Goal: Information Seeking & Learning: Learn about a topic

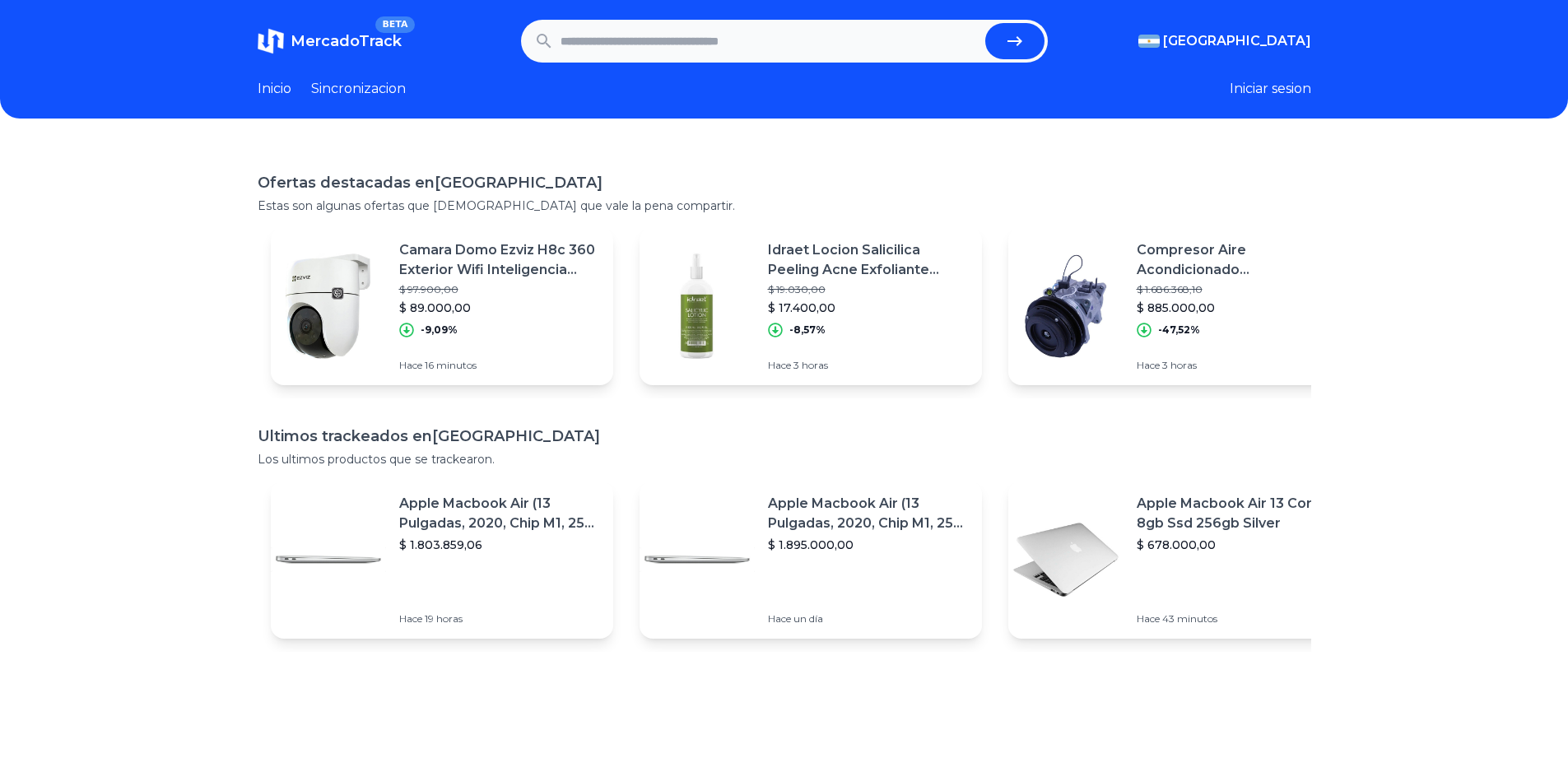
click at [711, 42] on input "text" at bounding box center [769, 41] width 418 height 36
click at [303, 90] on div "Inicio Sincronizacion" at bounding box center [332, 89] width 148 height 20
click at [289, 90] on link "Inicio" at bounding box center [274, 89] width 34 height 20
drag, startPoint x: 851, startPoint y: 59, endPoint x: 849, endPoint y: 50, distance: 9.2
click at [851, 59] on form at bounding box center [784, 41] width 526 height 43
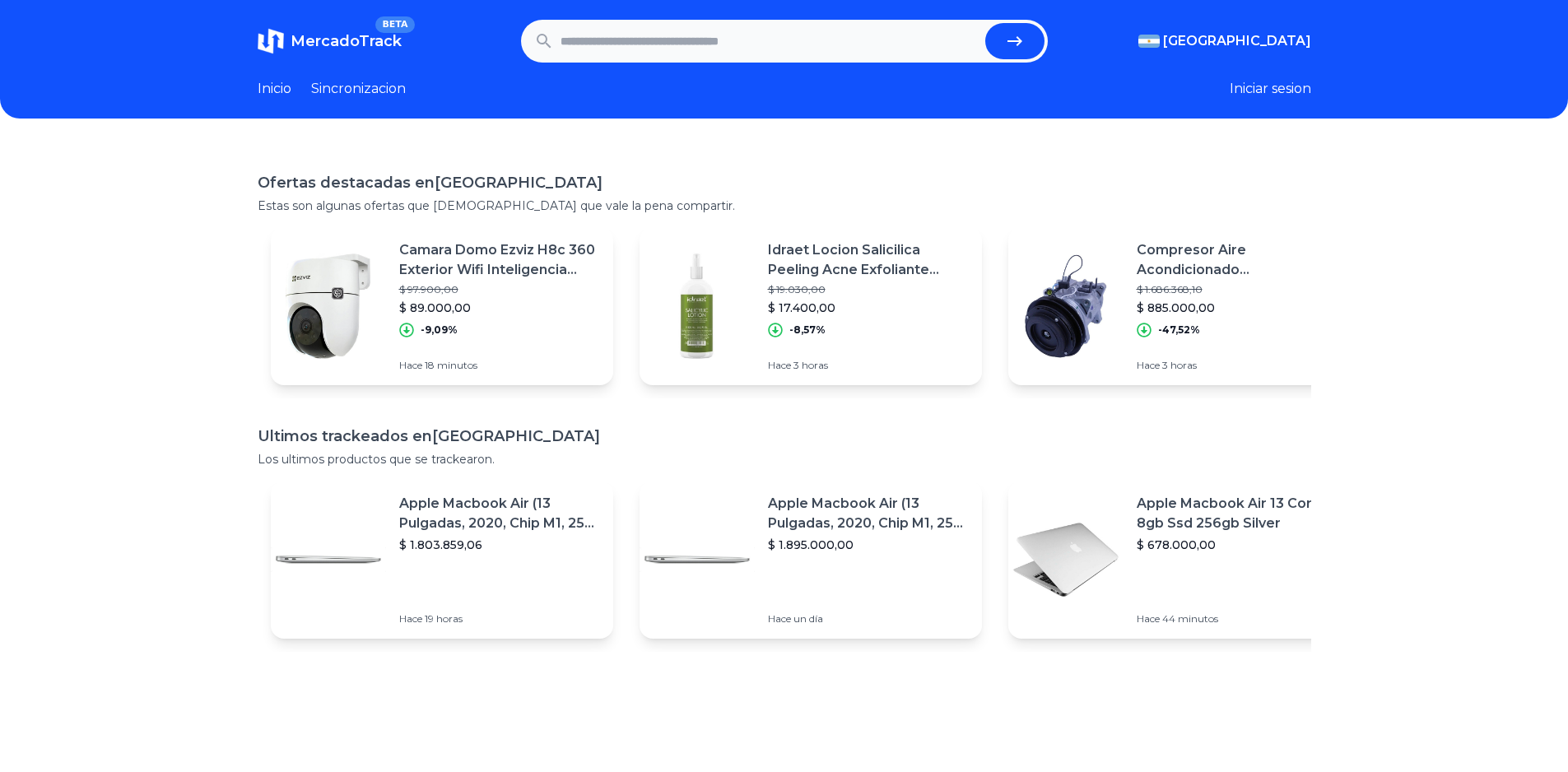
click at [846, 42] on input "text" at bounding box center [769, 41] width 418 height 36
type input "*******"
click at [985, 23] on button "submit" at bounding box center [1014, 41] width 59 height 36
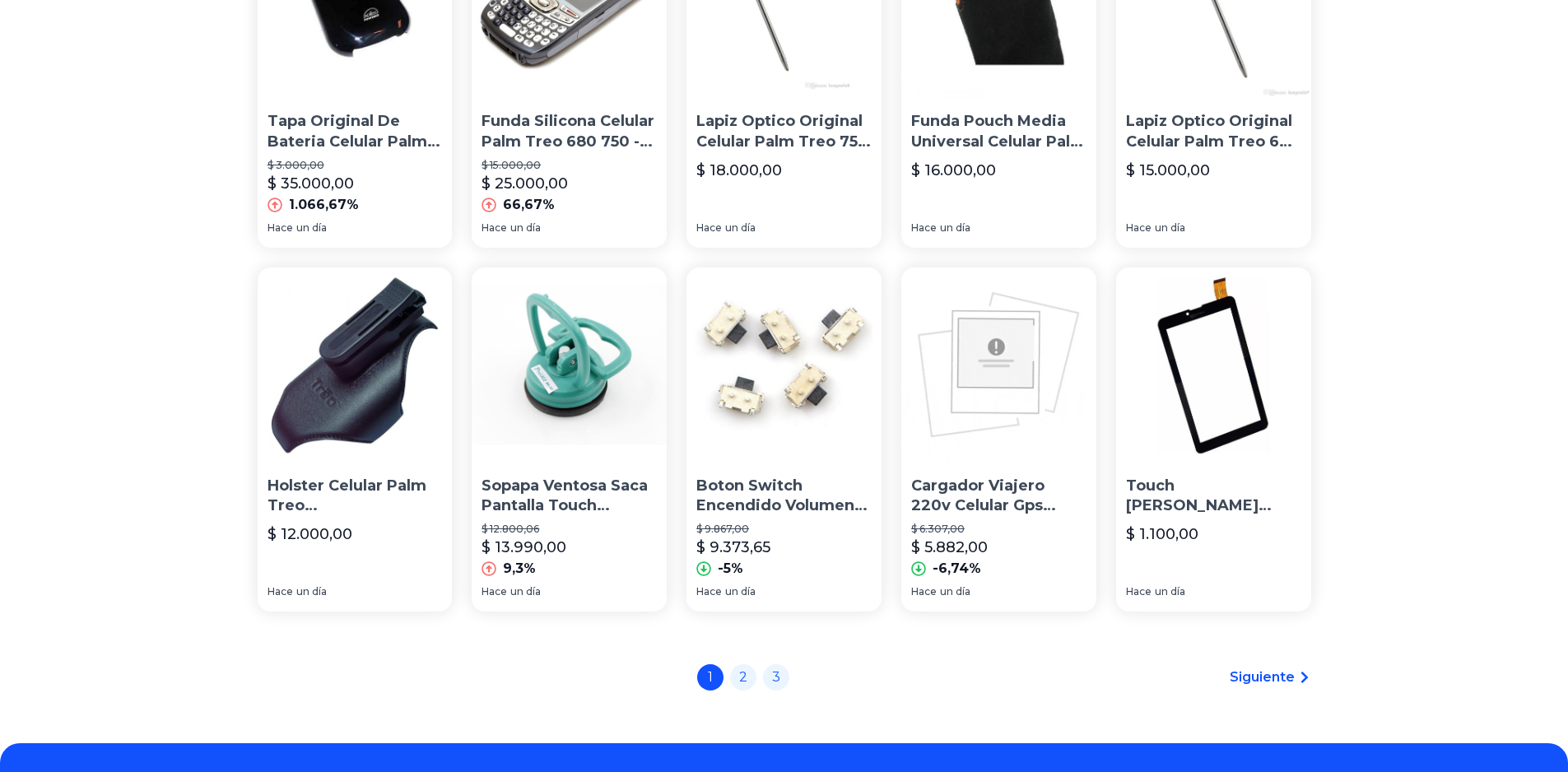
scroll to position [1093, 0]
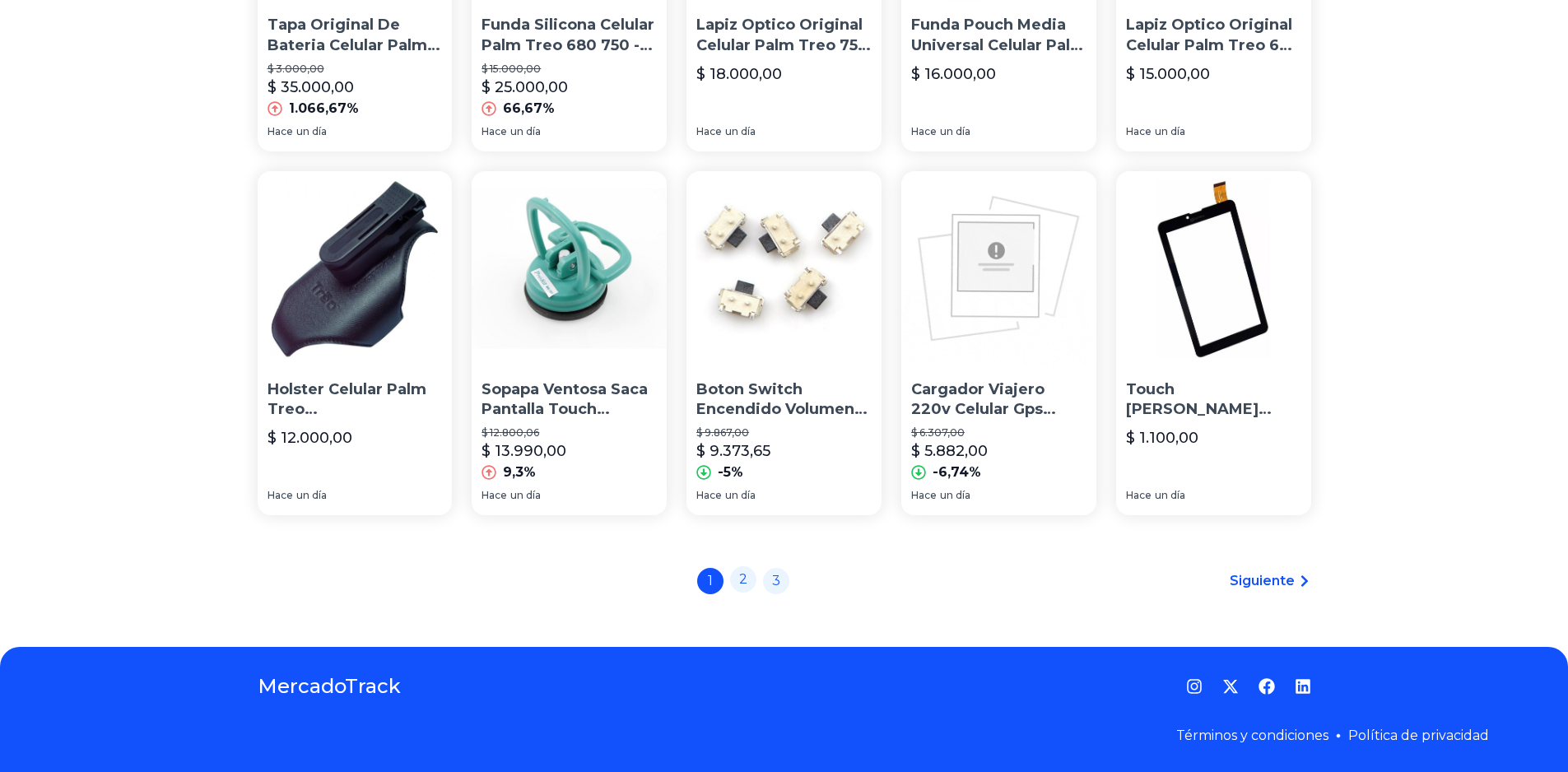
click at [753, 586] on link "2" at bounding box center [743, 579] width 27 height 27
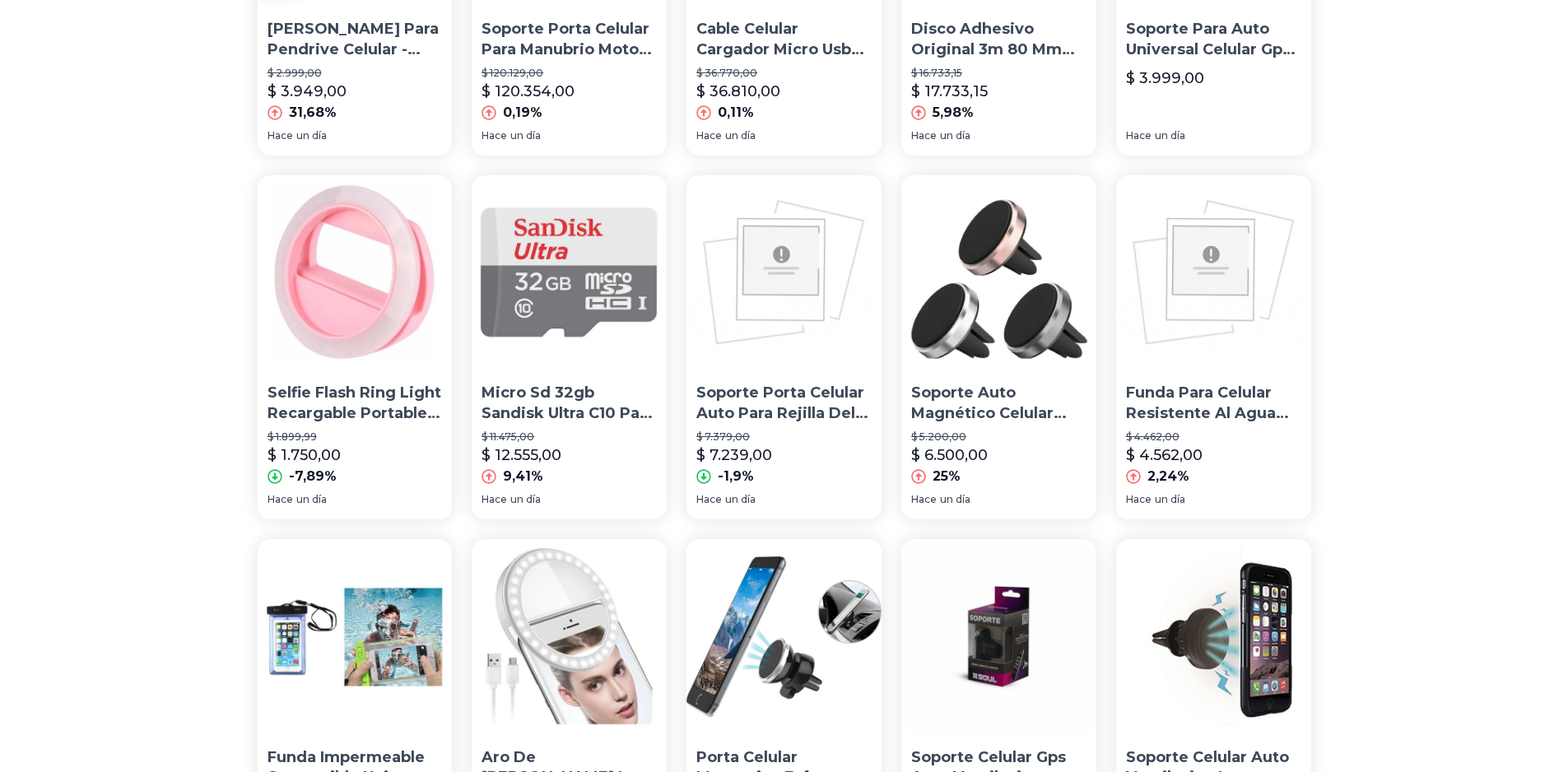
scroll to position [987, 0]
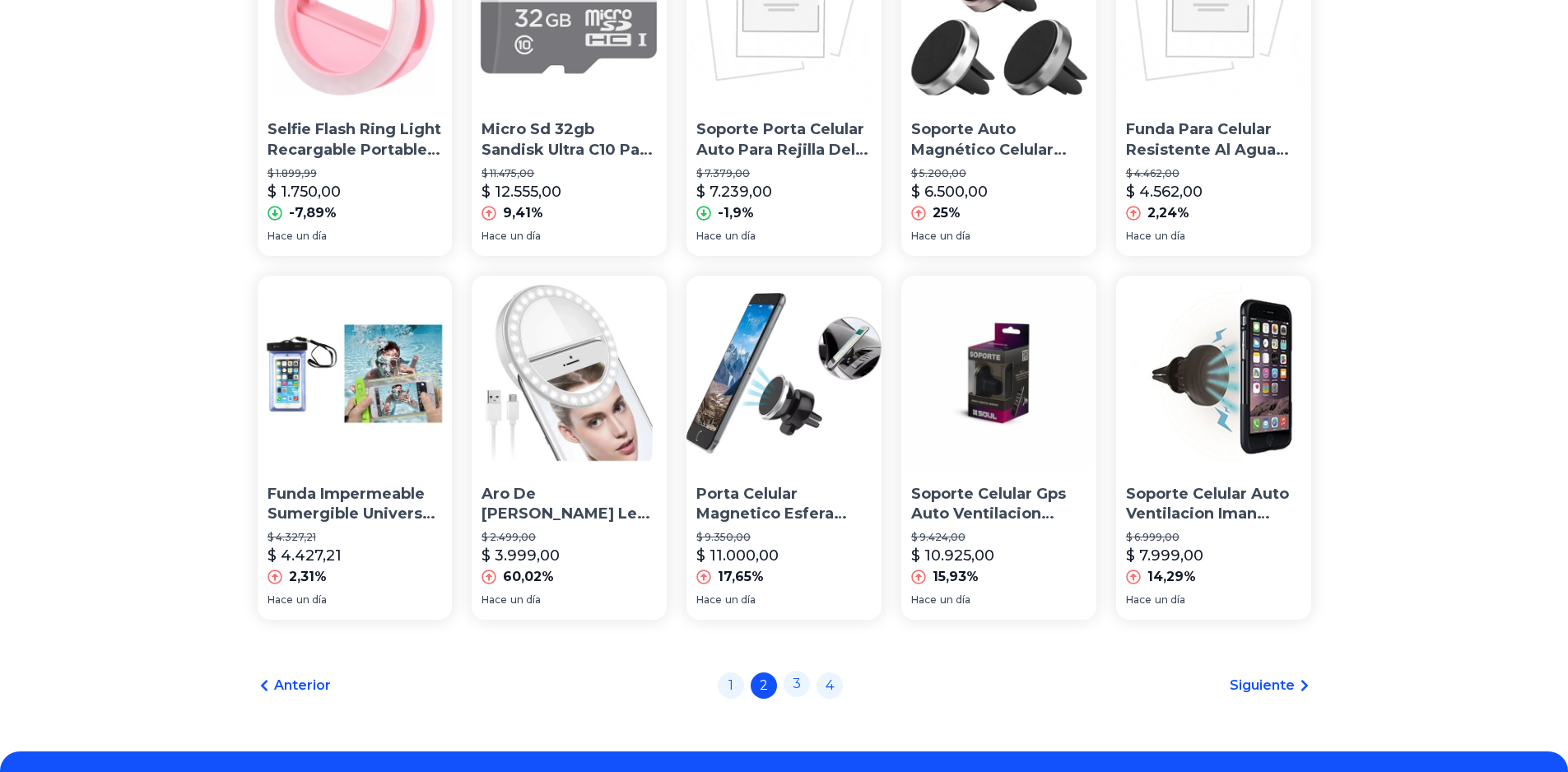
click at [806, 677] on link "3" at bounding box center [796, 684] width 27 height 27
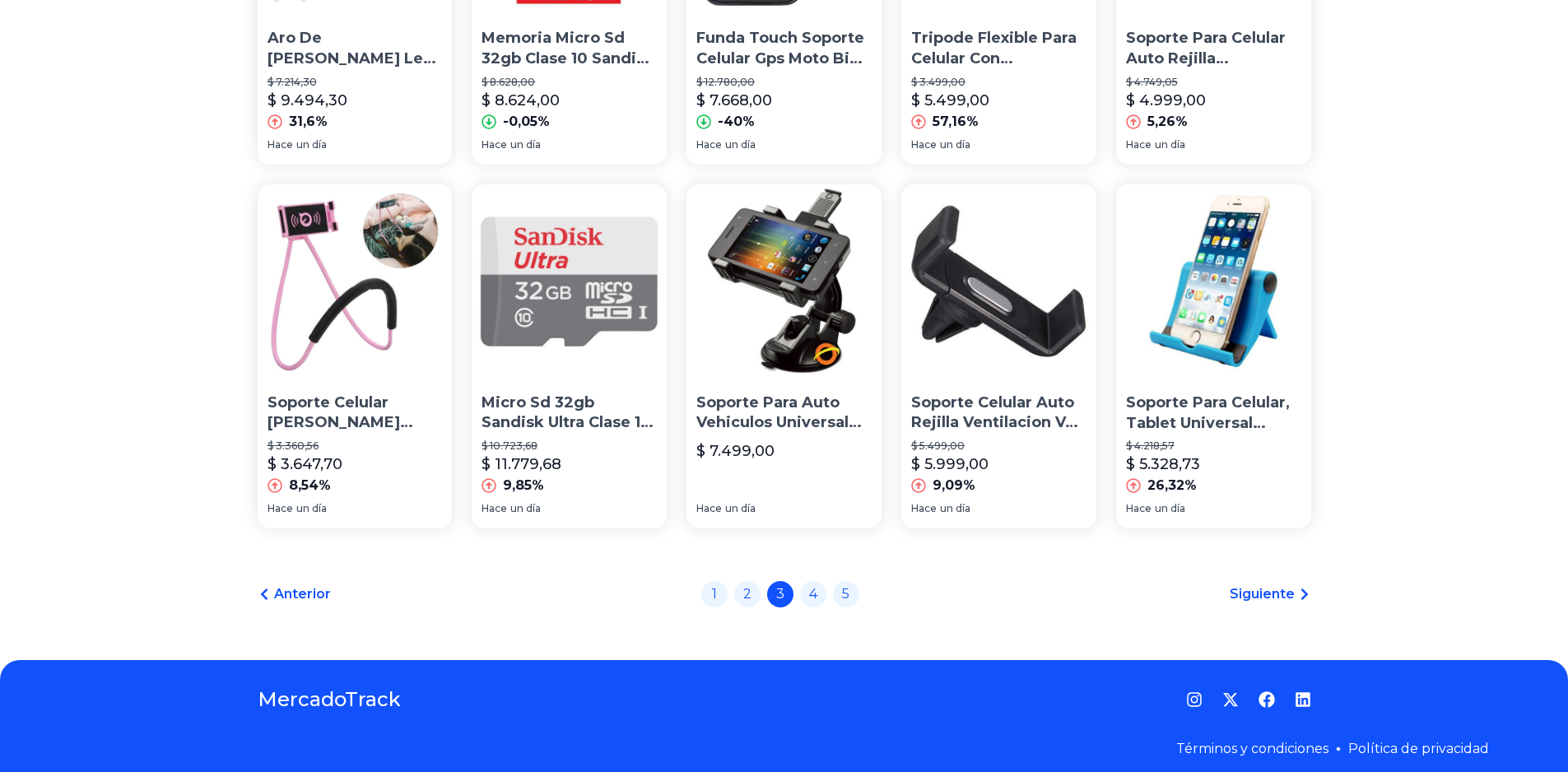
scroll to position [1093, 0]
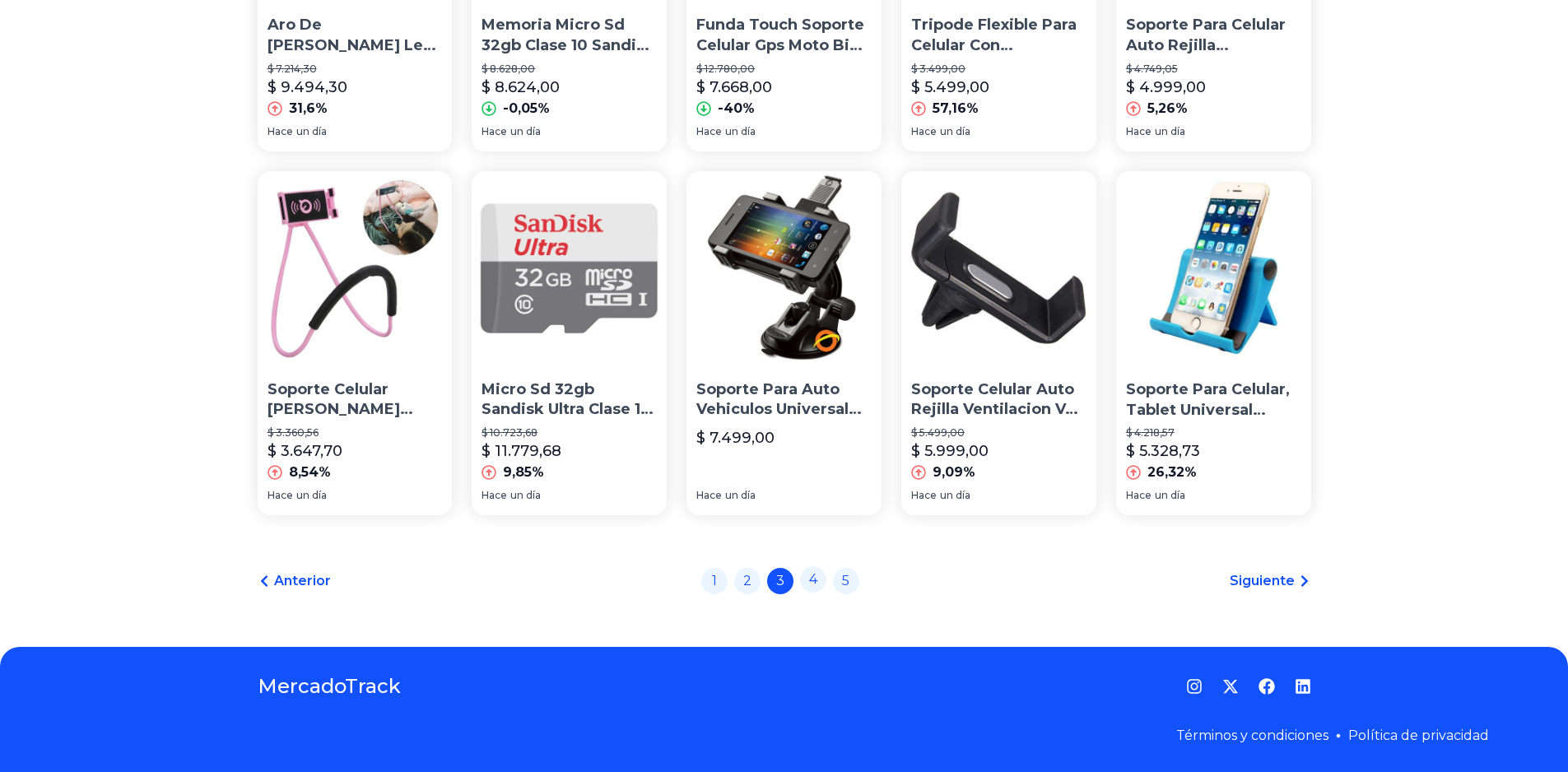
click at [820, 587] on link "4" at bounding box center [813, 579] width 27 height 27
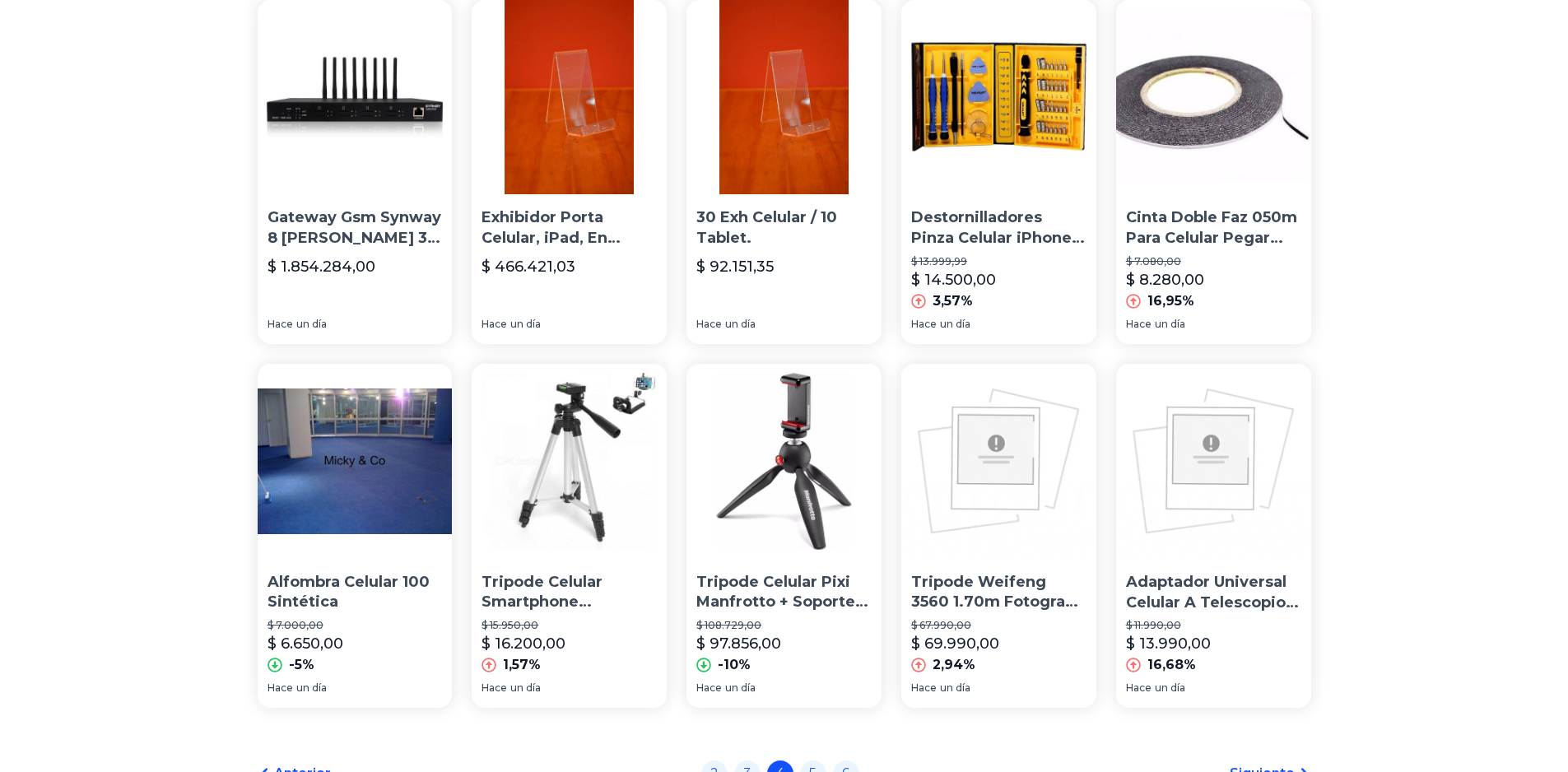
scroll to position [1093, 0]
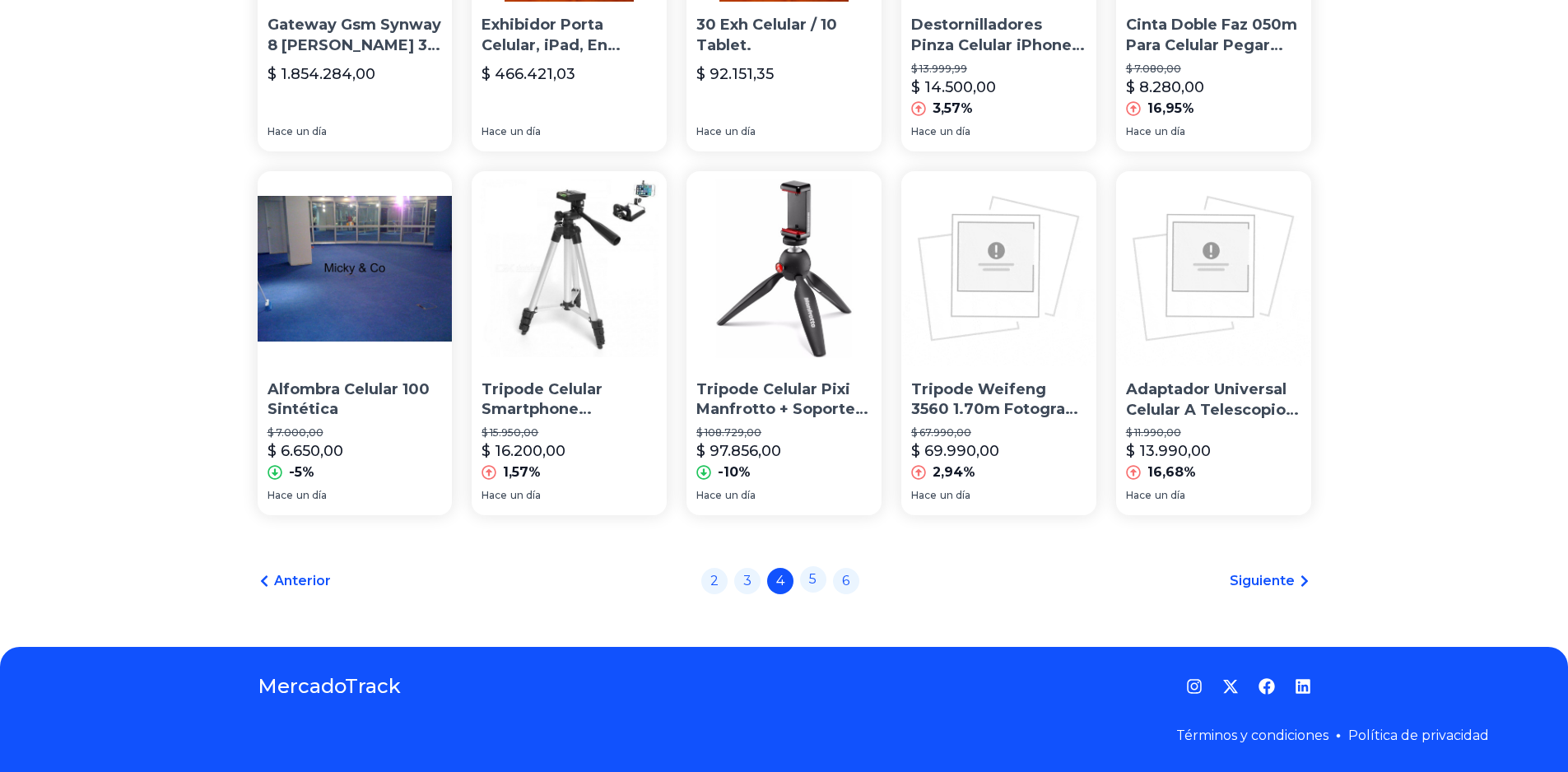
click at [818, 580] on link "5" at bounding box center [813, 579] width 27 height 27
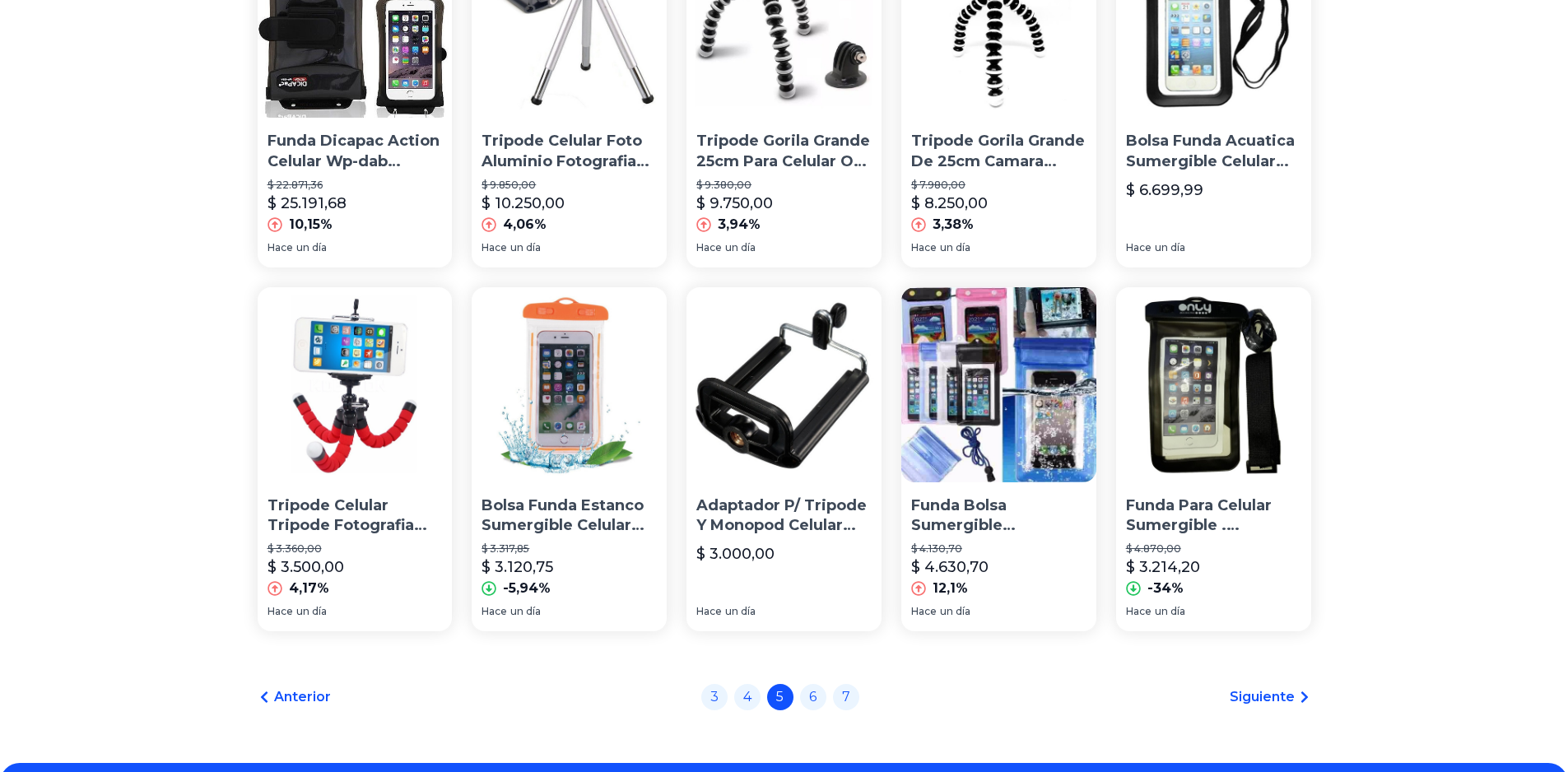
scroll to position [1070, 0]
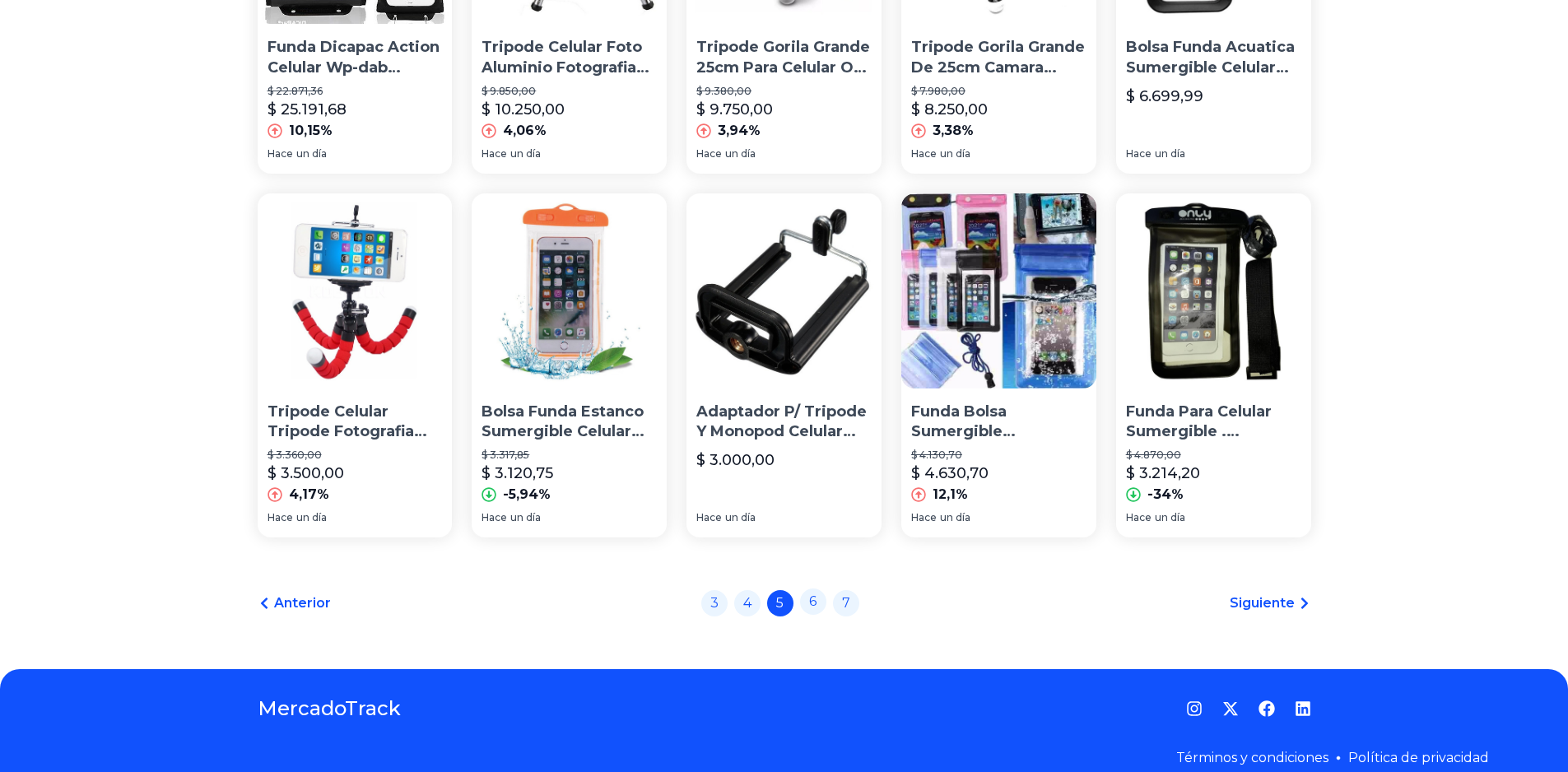
click at [824, 604] on link "6" at bounding box center [813, 601] width 27 height 27
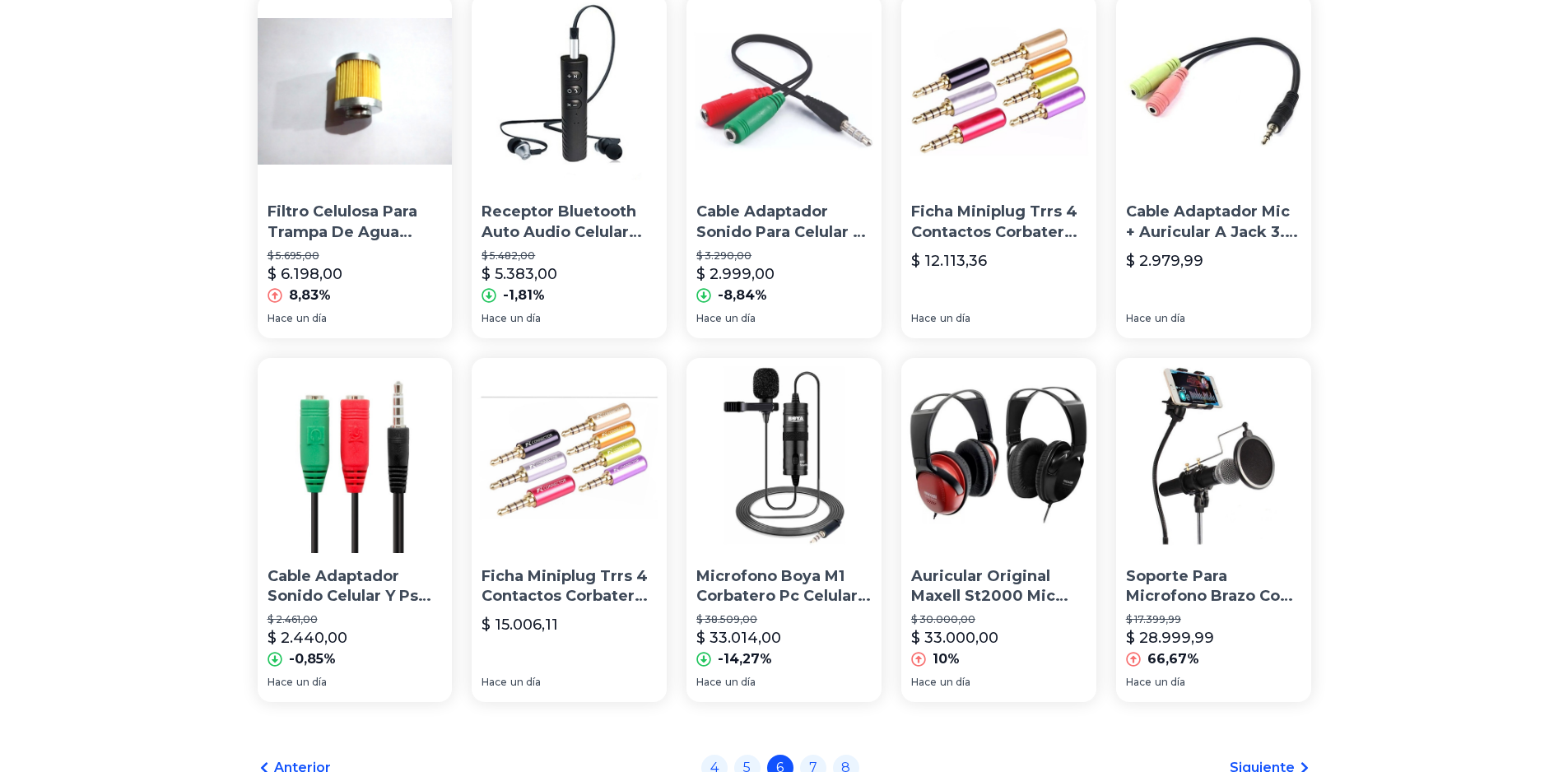
scroll to position [1093, 0]
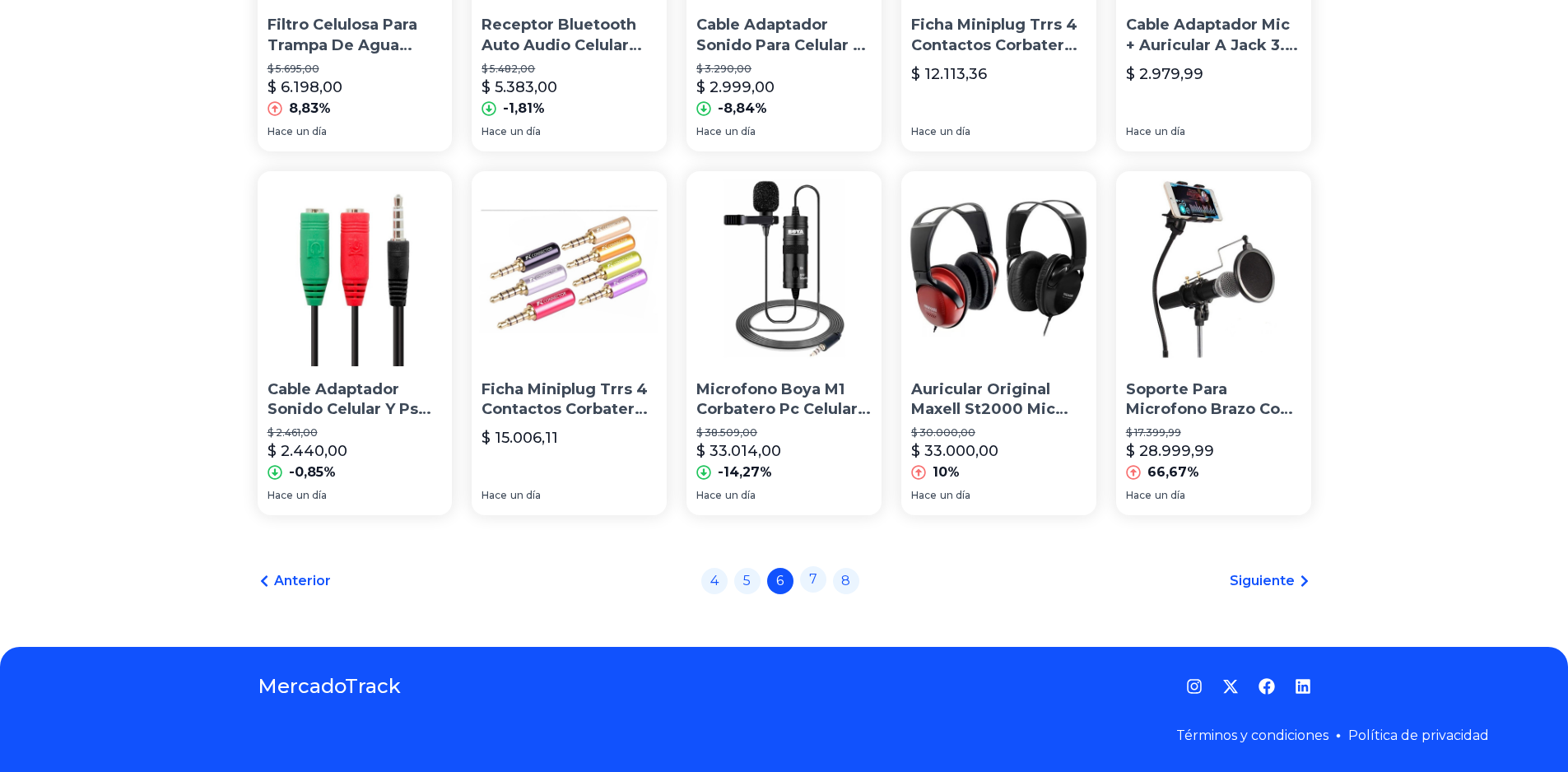
click at [821, 577] on link "7" at bounding box center [813, 579] width 27 height 27
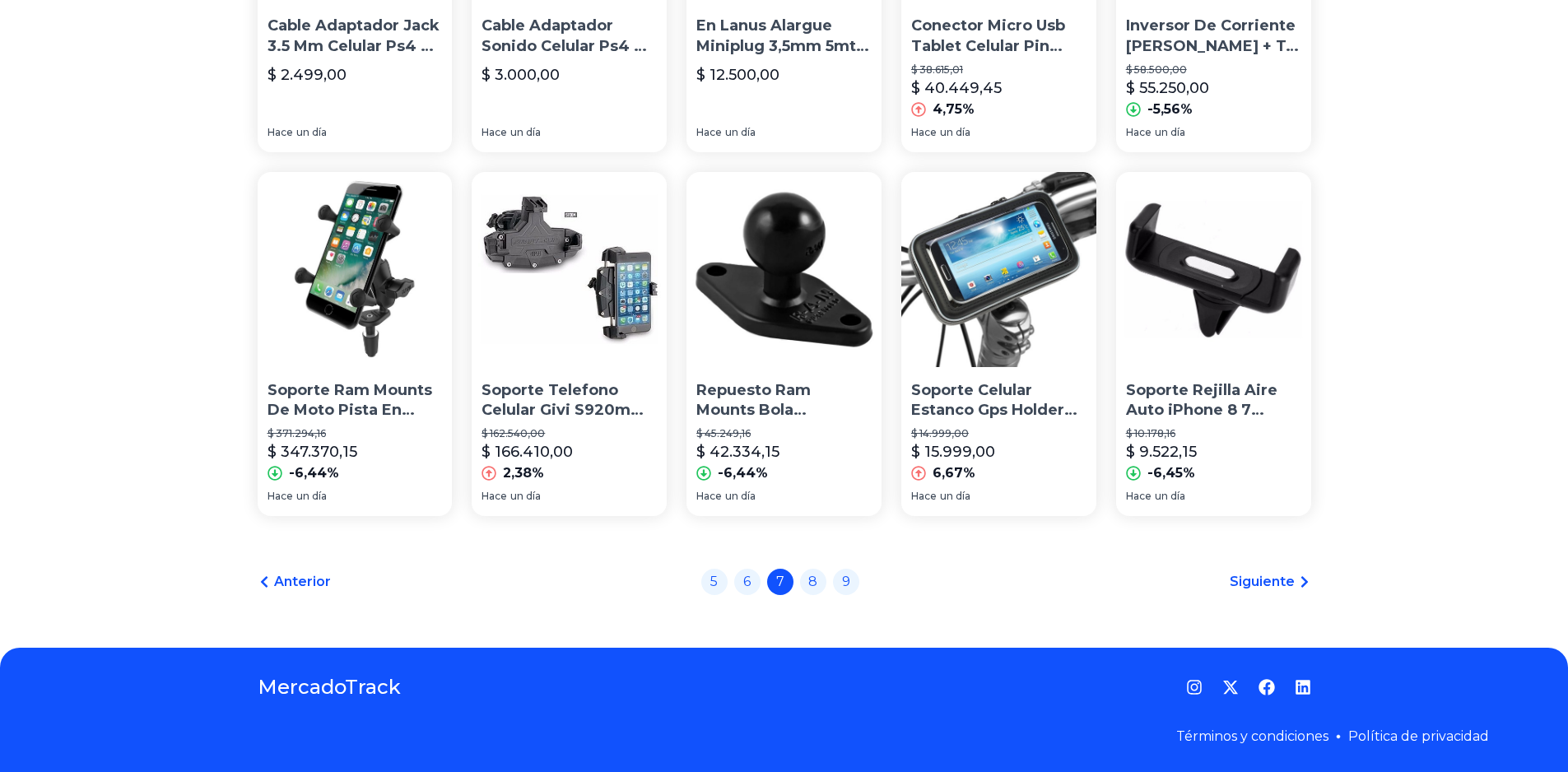
scroll to position [1093, 0]
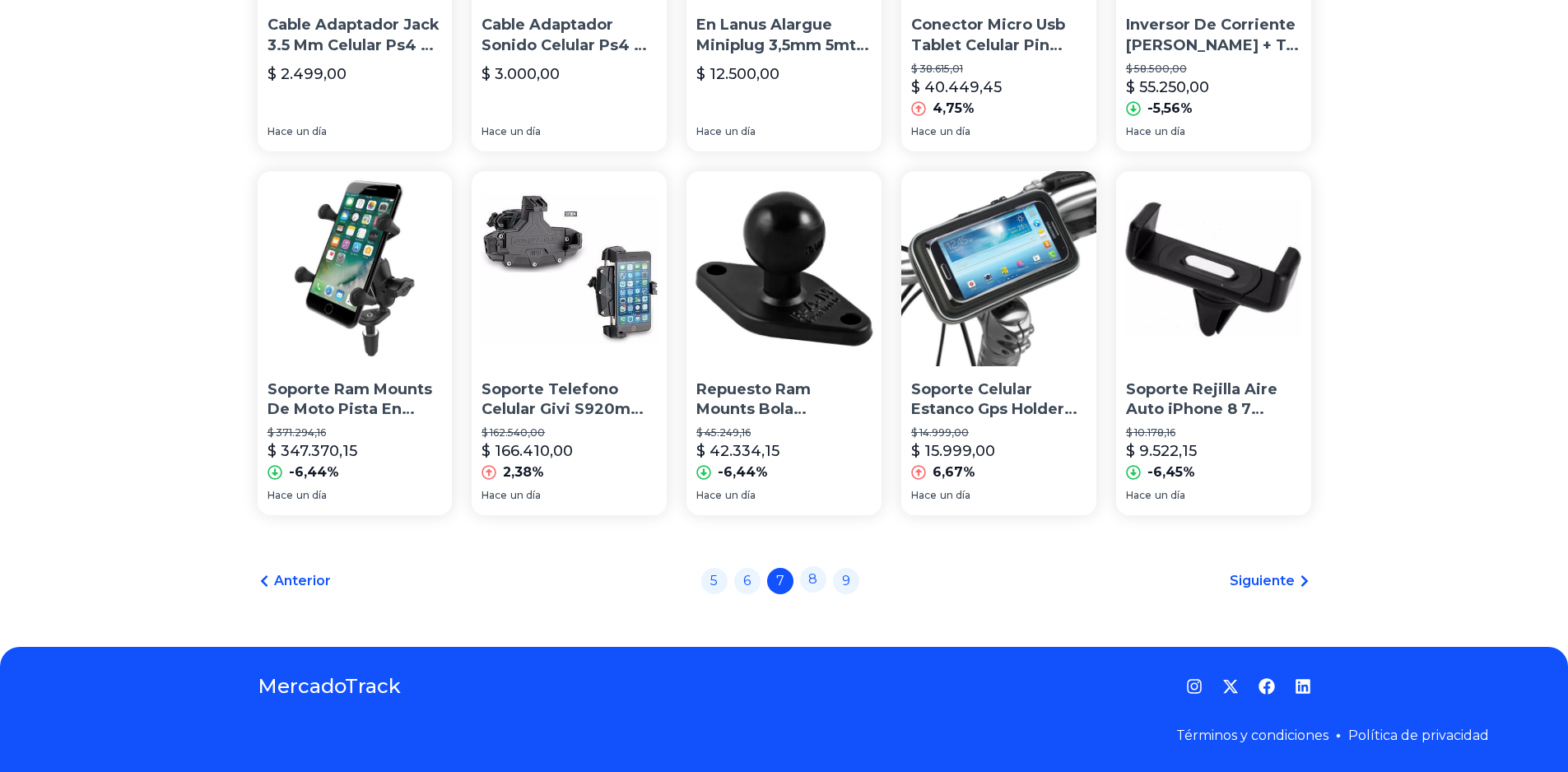
click at [823, 583] on link "8" at bounding box center [813, 579] width 27 height 27
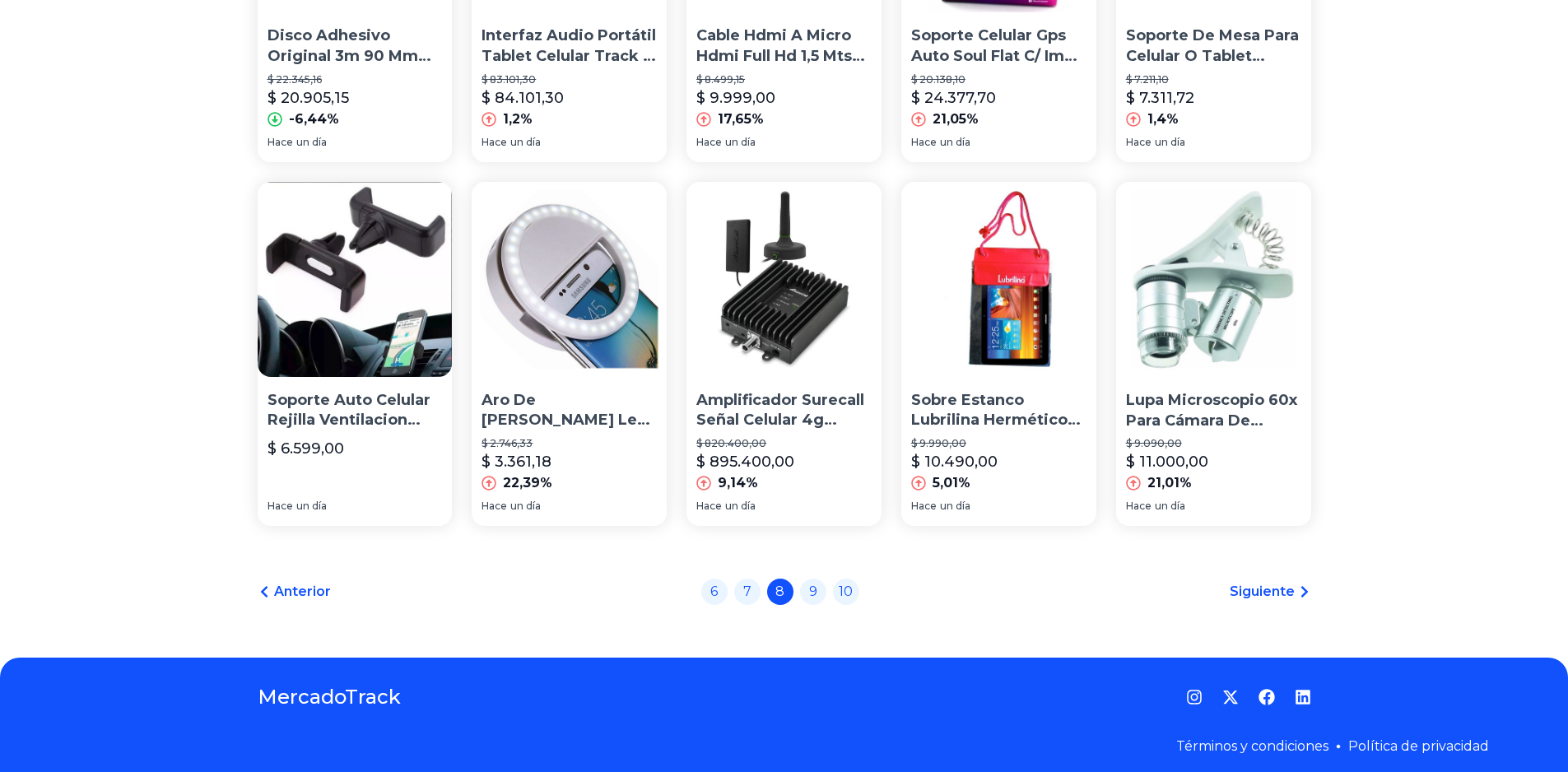
scroll to position [1093, 0]
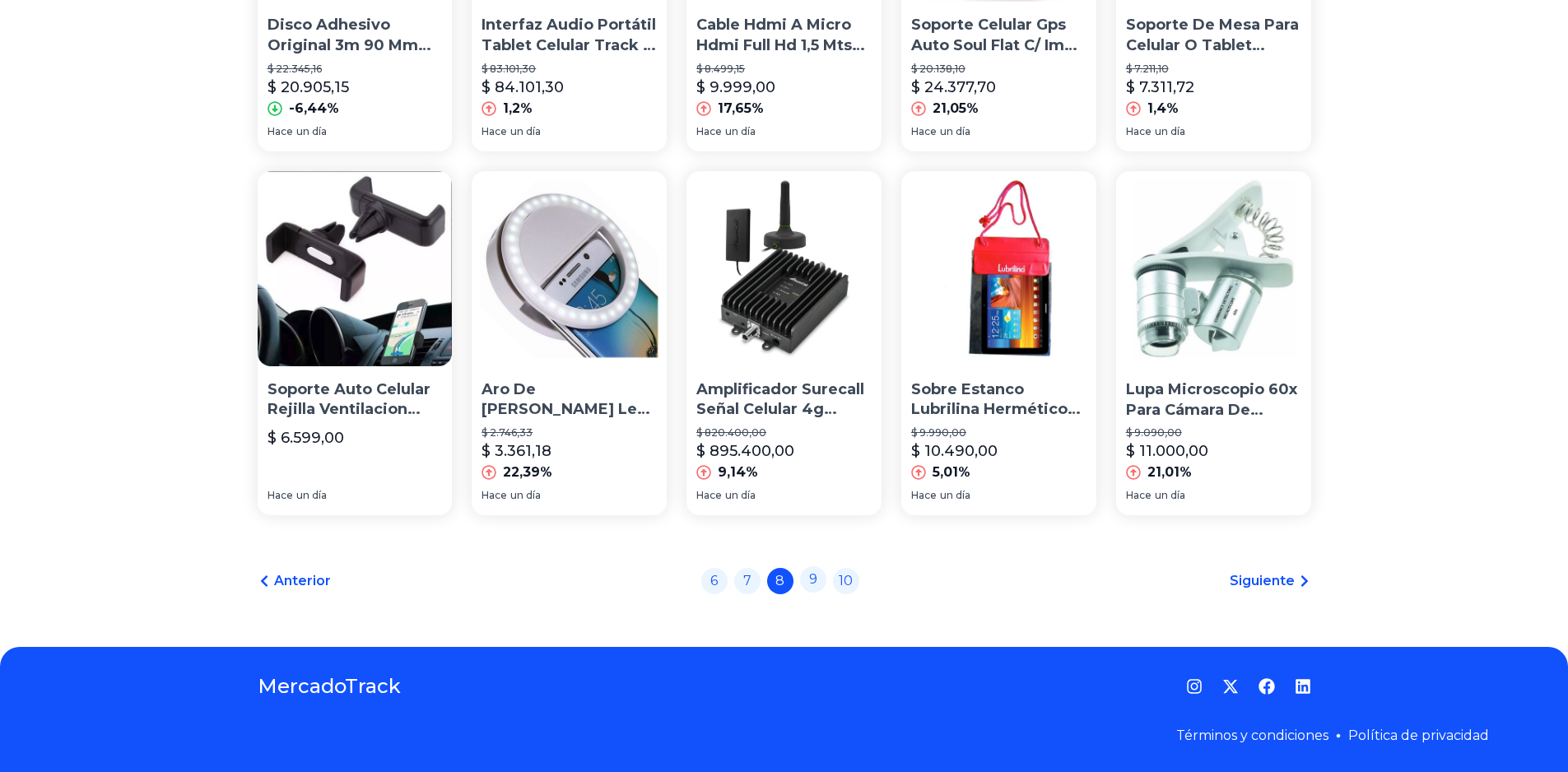
click at [817, 580] on link "9" at bounding box center [813, 579] width 27 height 27
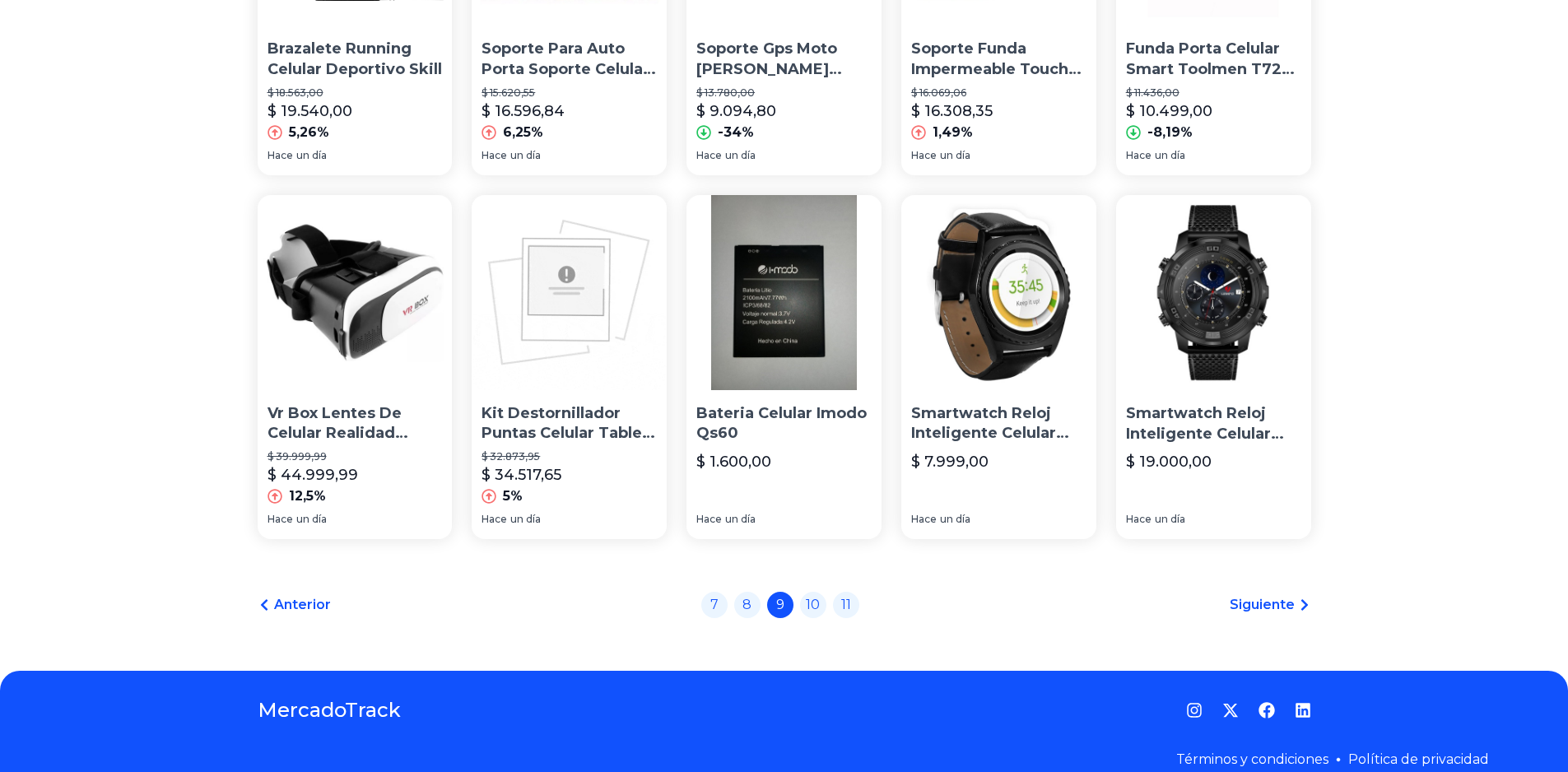
scroll to position [1070, 0]
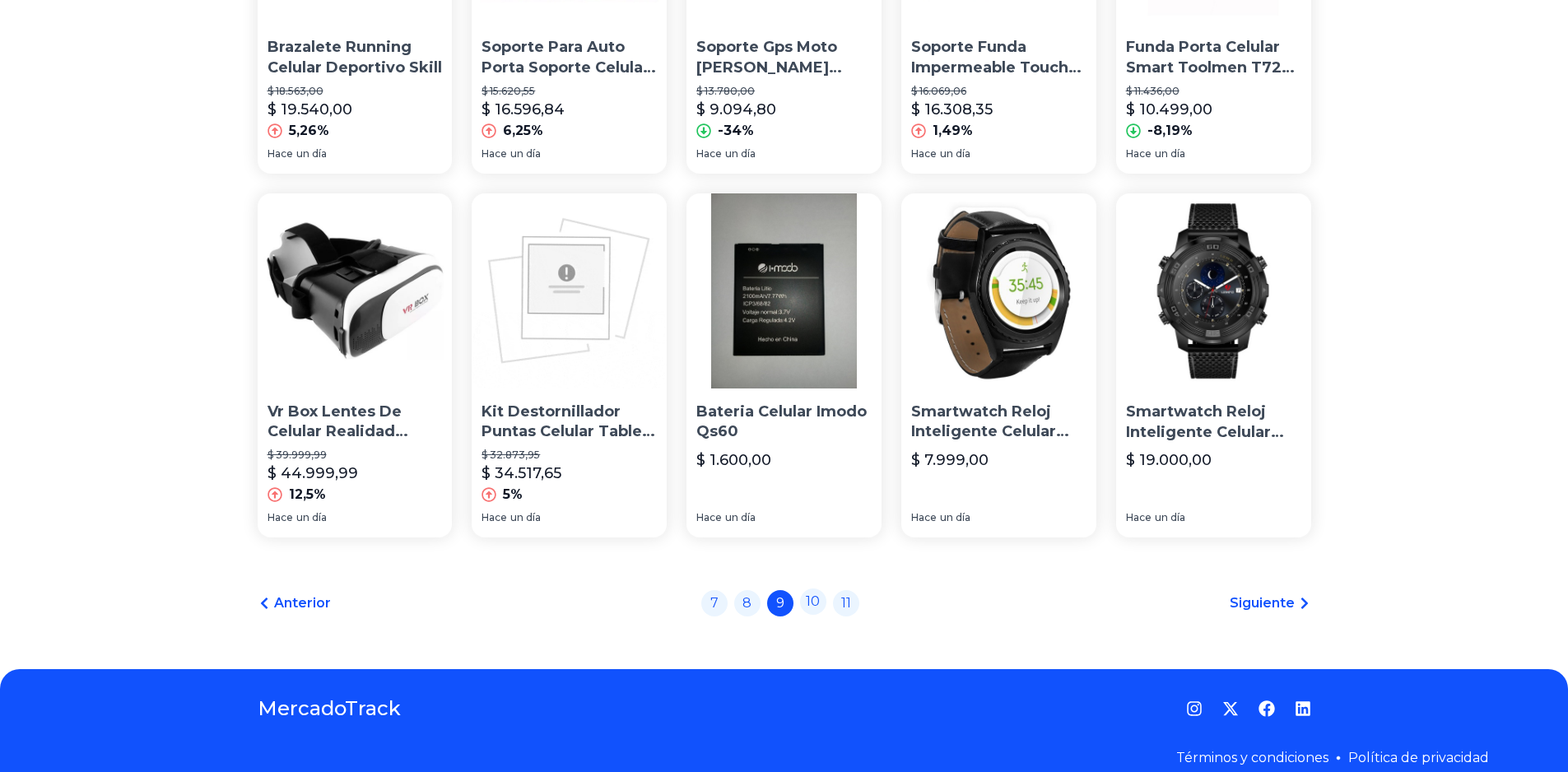
click at [820, 608] on link "10" at bounding box center [813, 601] width 27 height 27
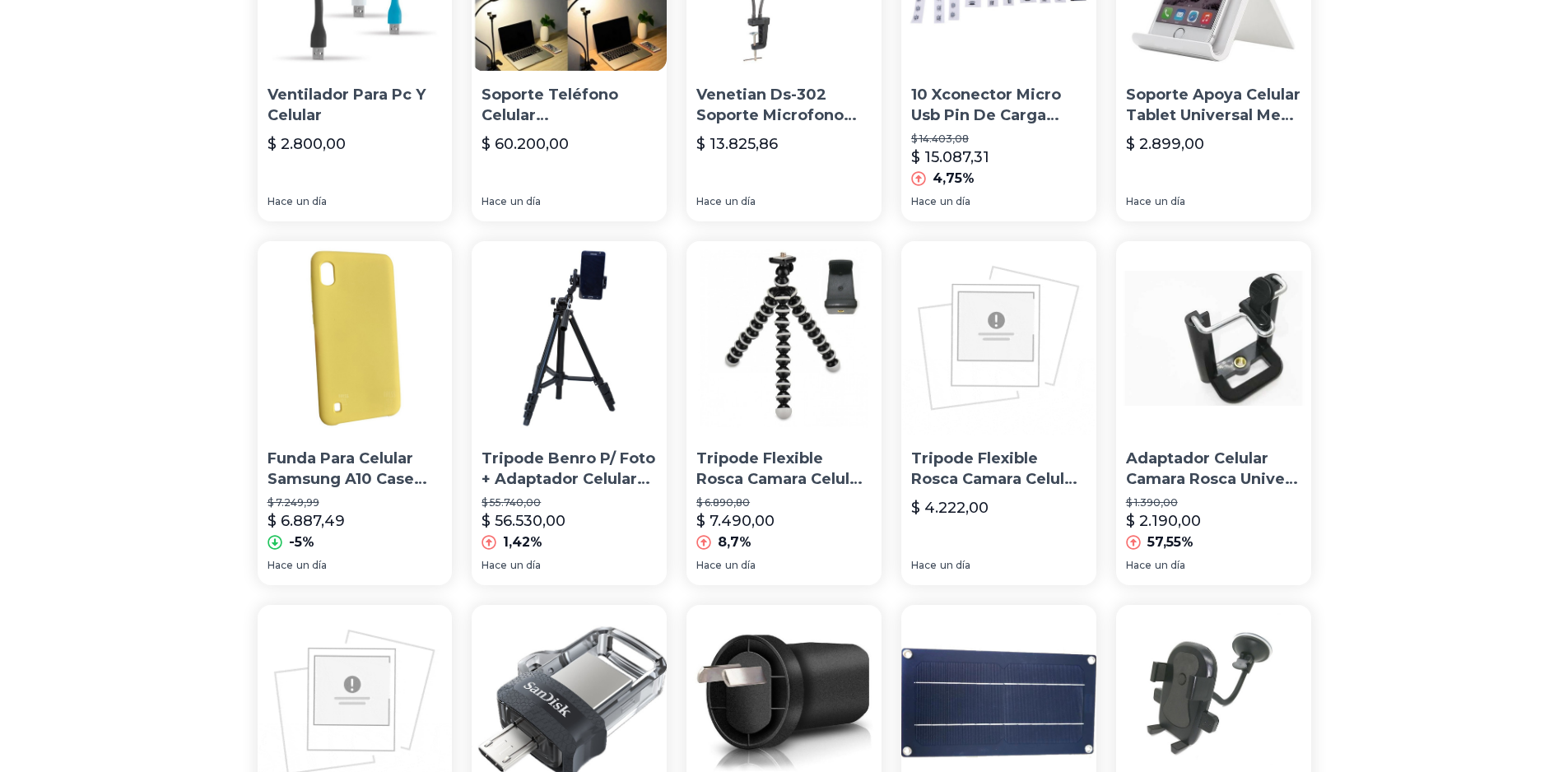
scroll to position [1093, 0]
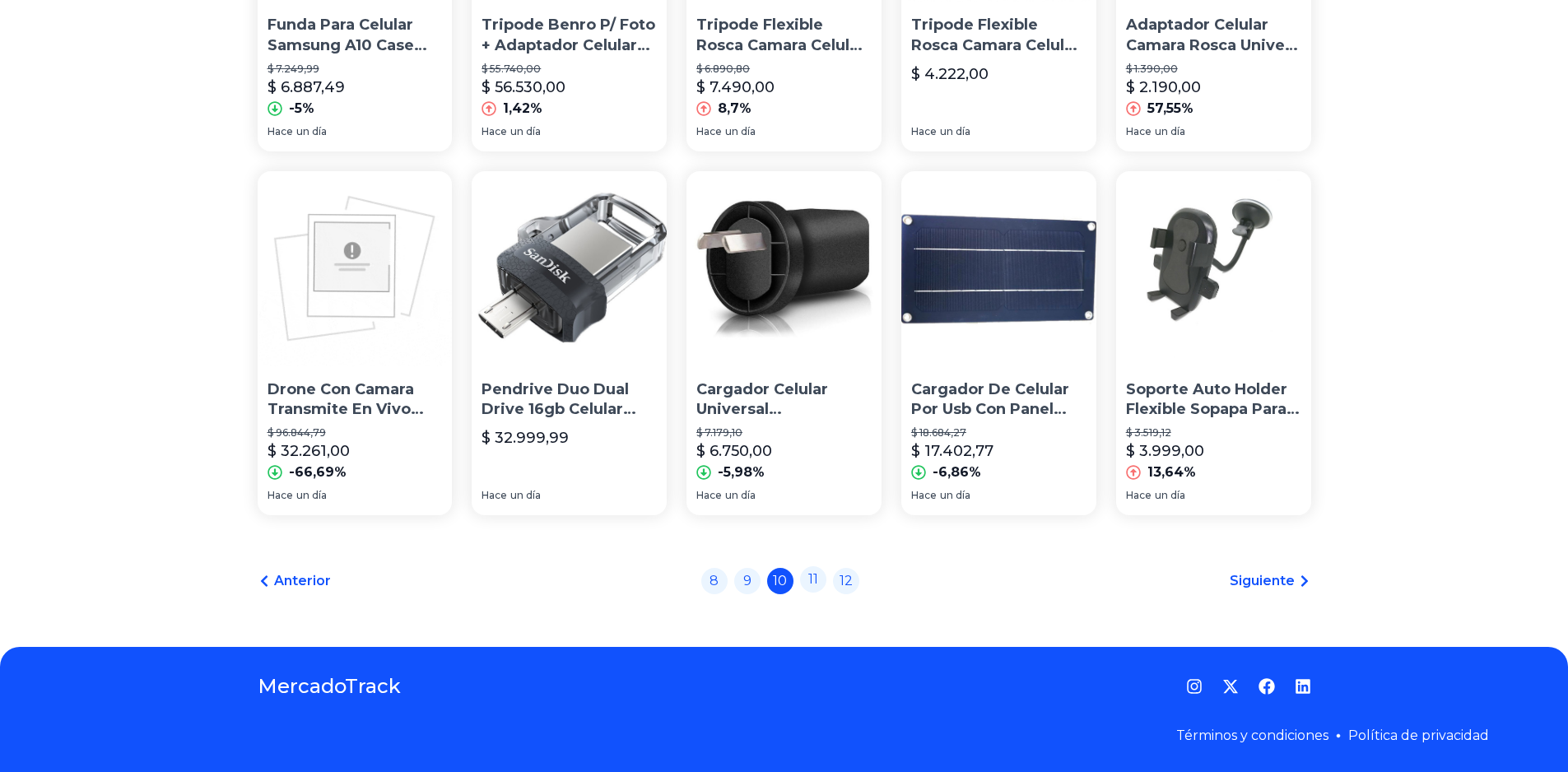
click at [817, 585] on link "11" at bounding box center [813, 579] width 27 height 27
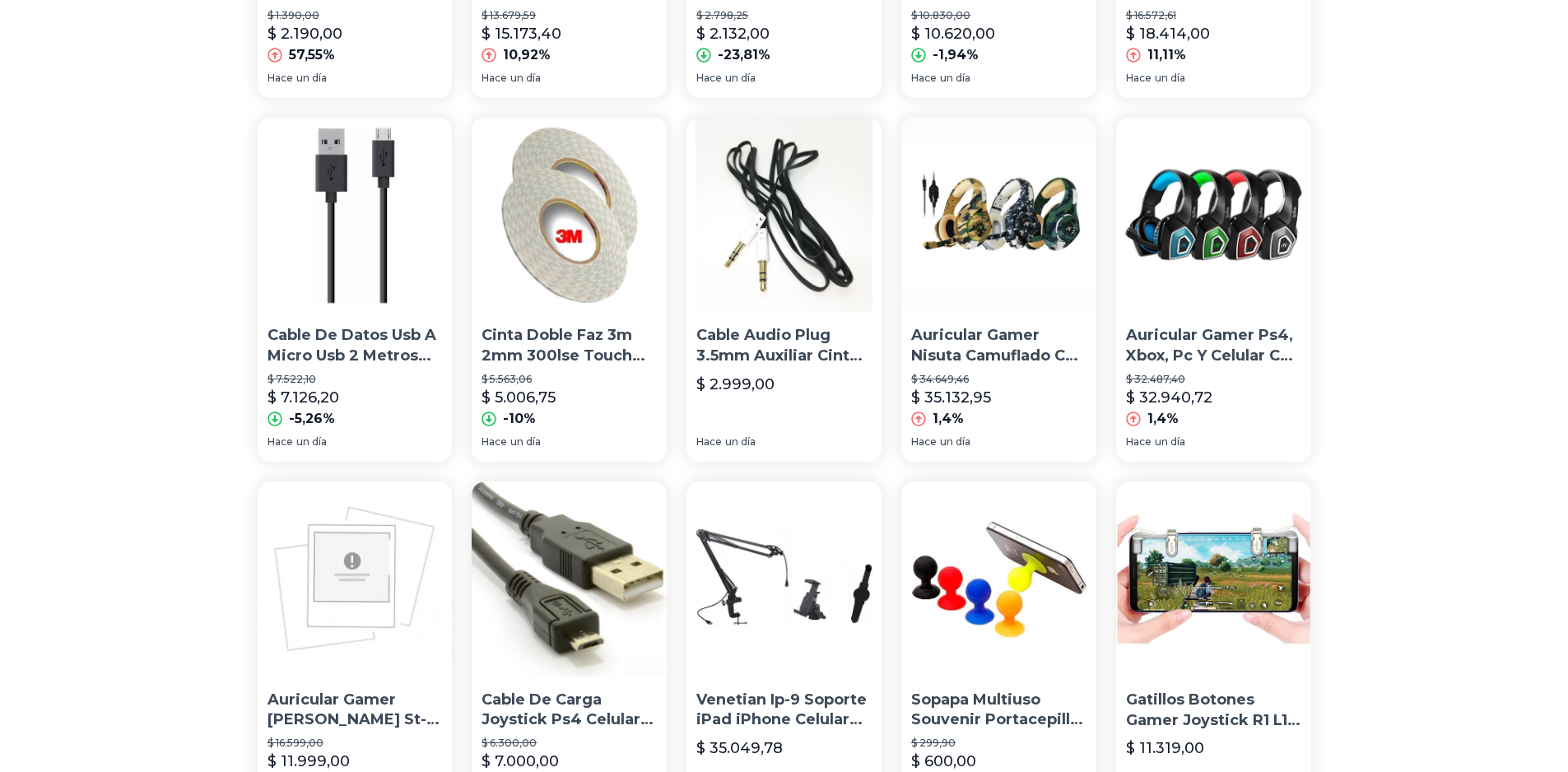
scroll to position [1093, 0]
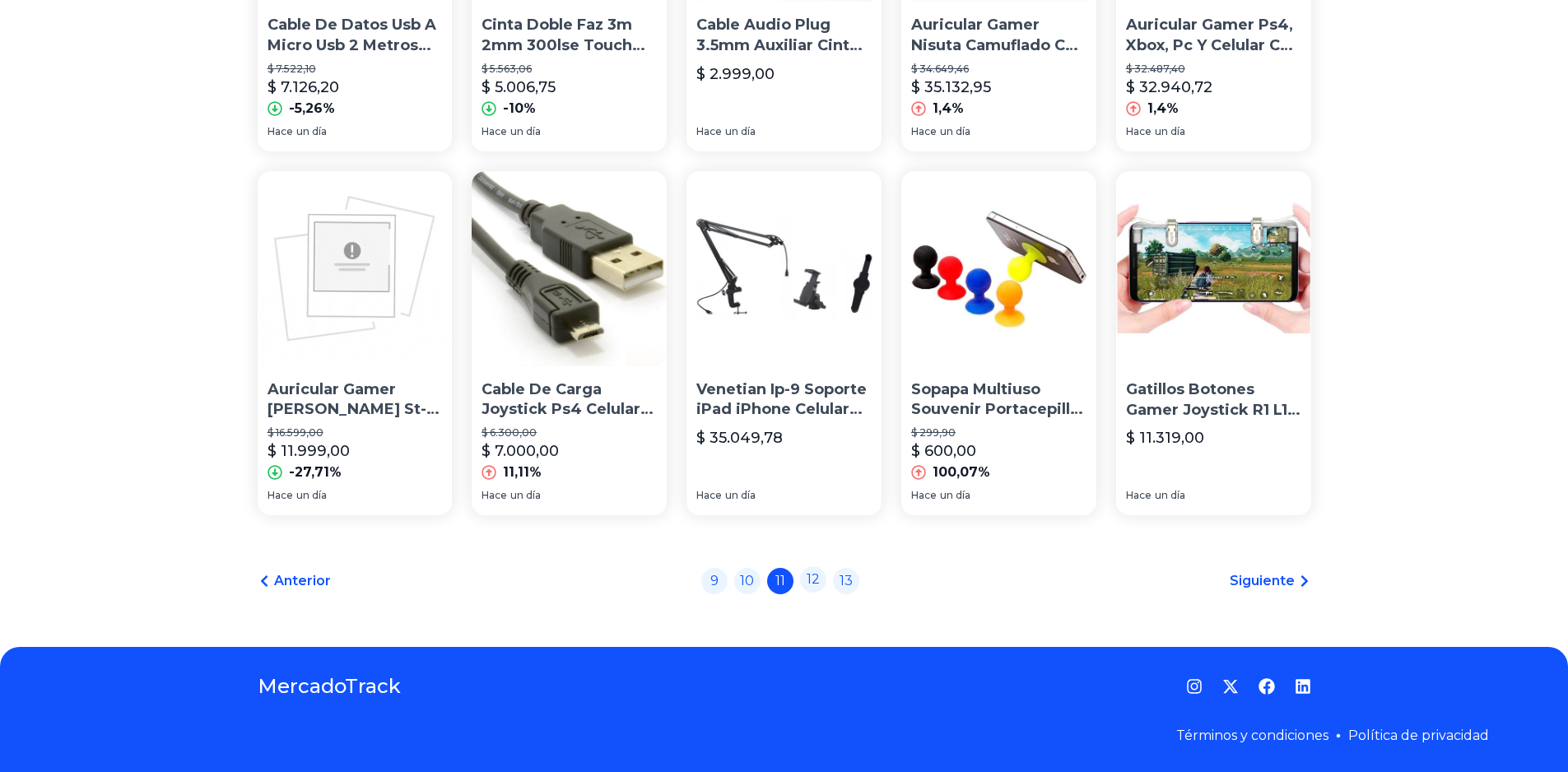
click at [818, 588] on link "12" at bounding box center [813, 579] width 27 height 27
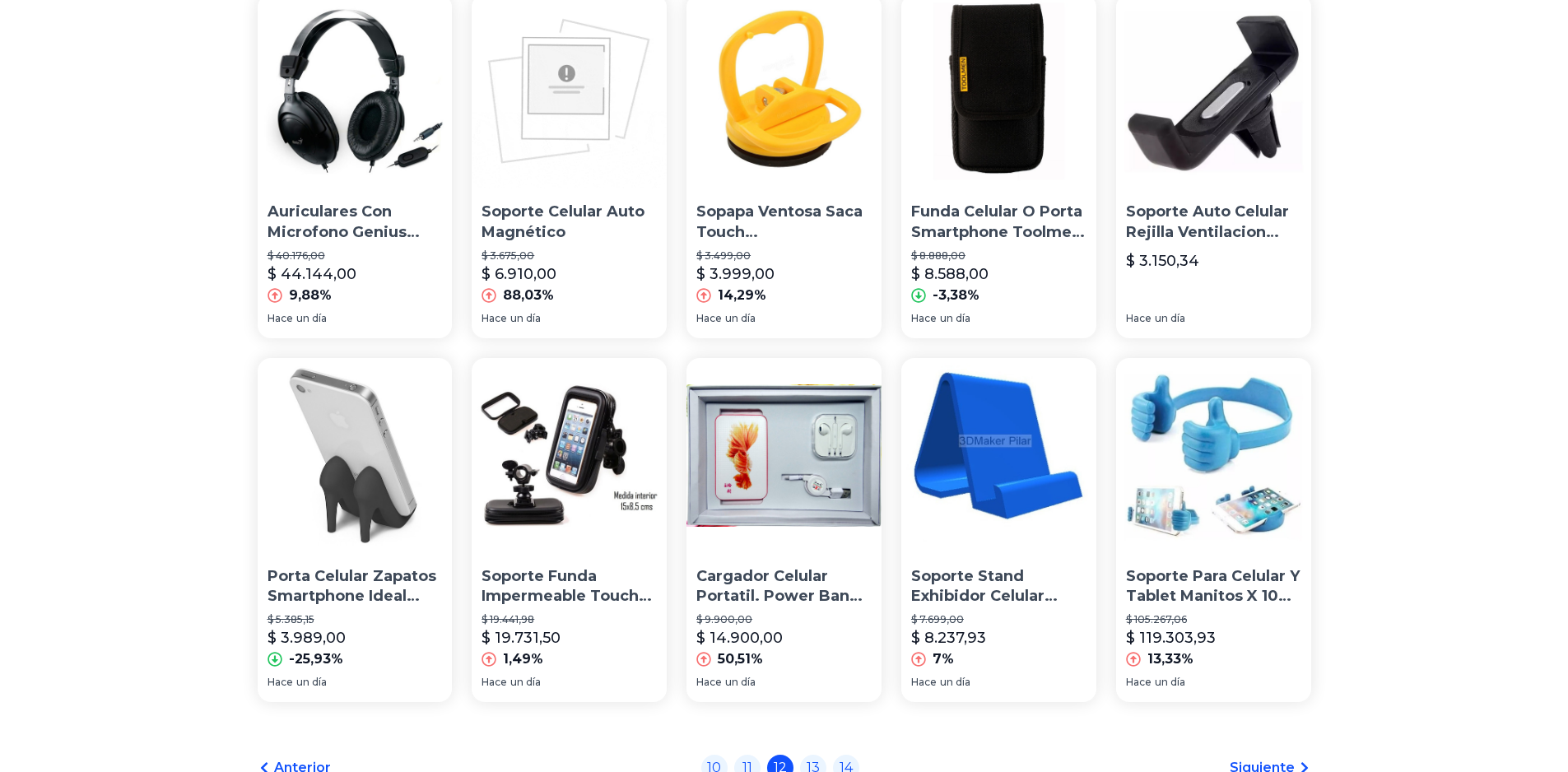
scroll to position [1093, 0]
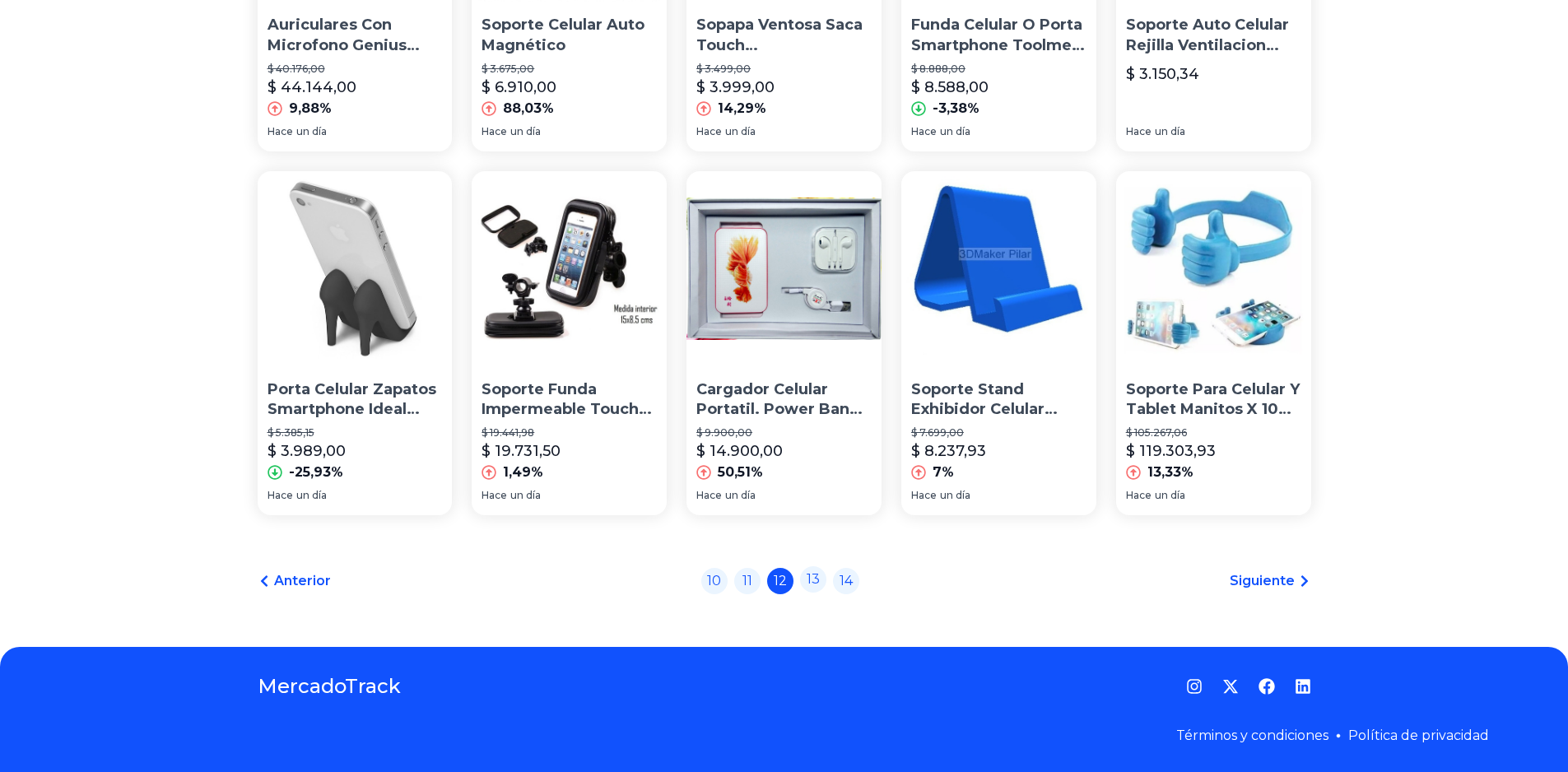
click at [817, 587] on link "13" at bounding box center [813, 579] width 27 height 27
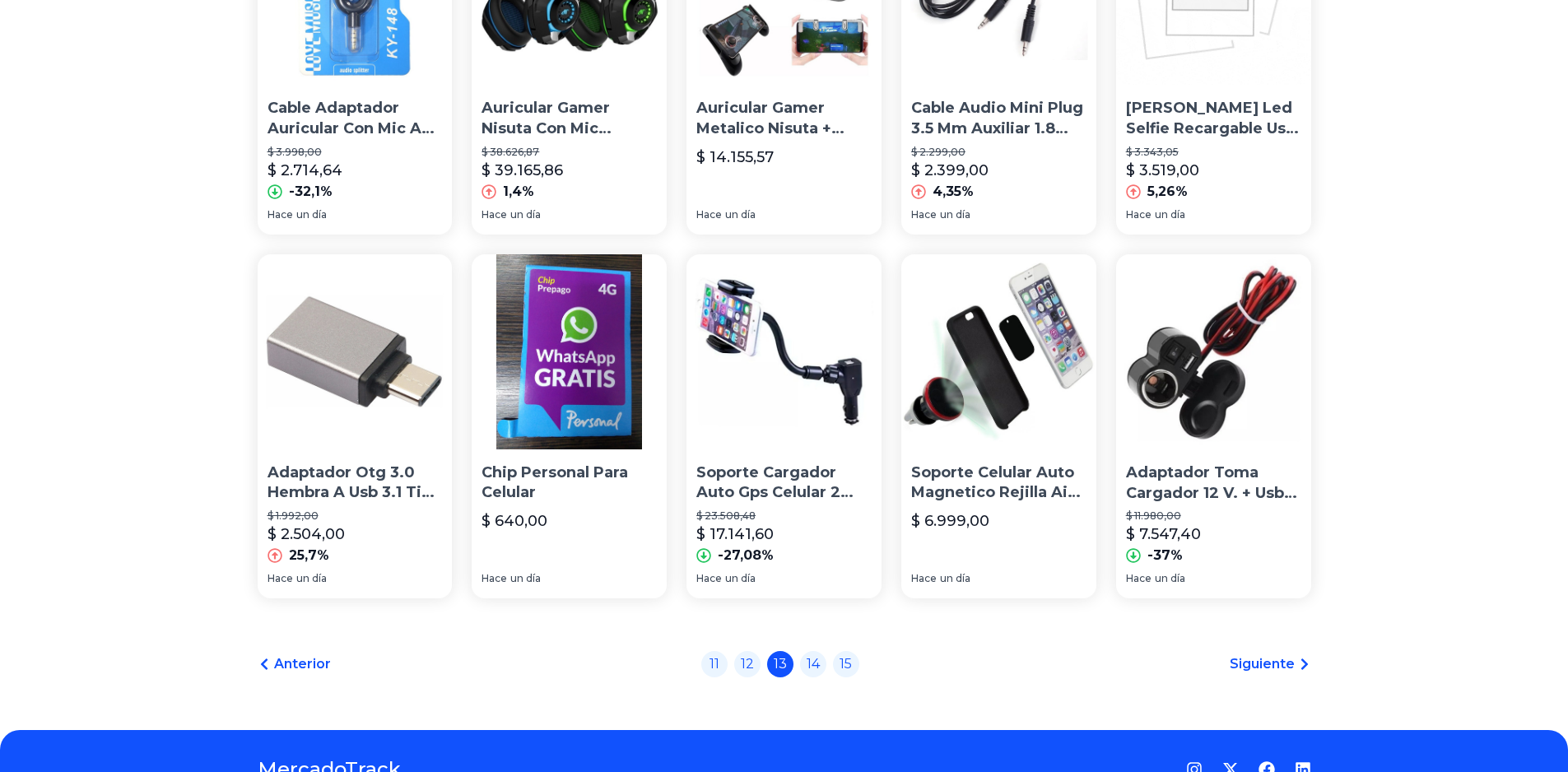
scroll to position [1010, 0]
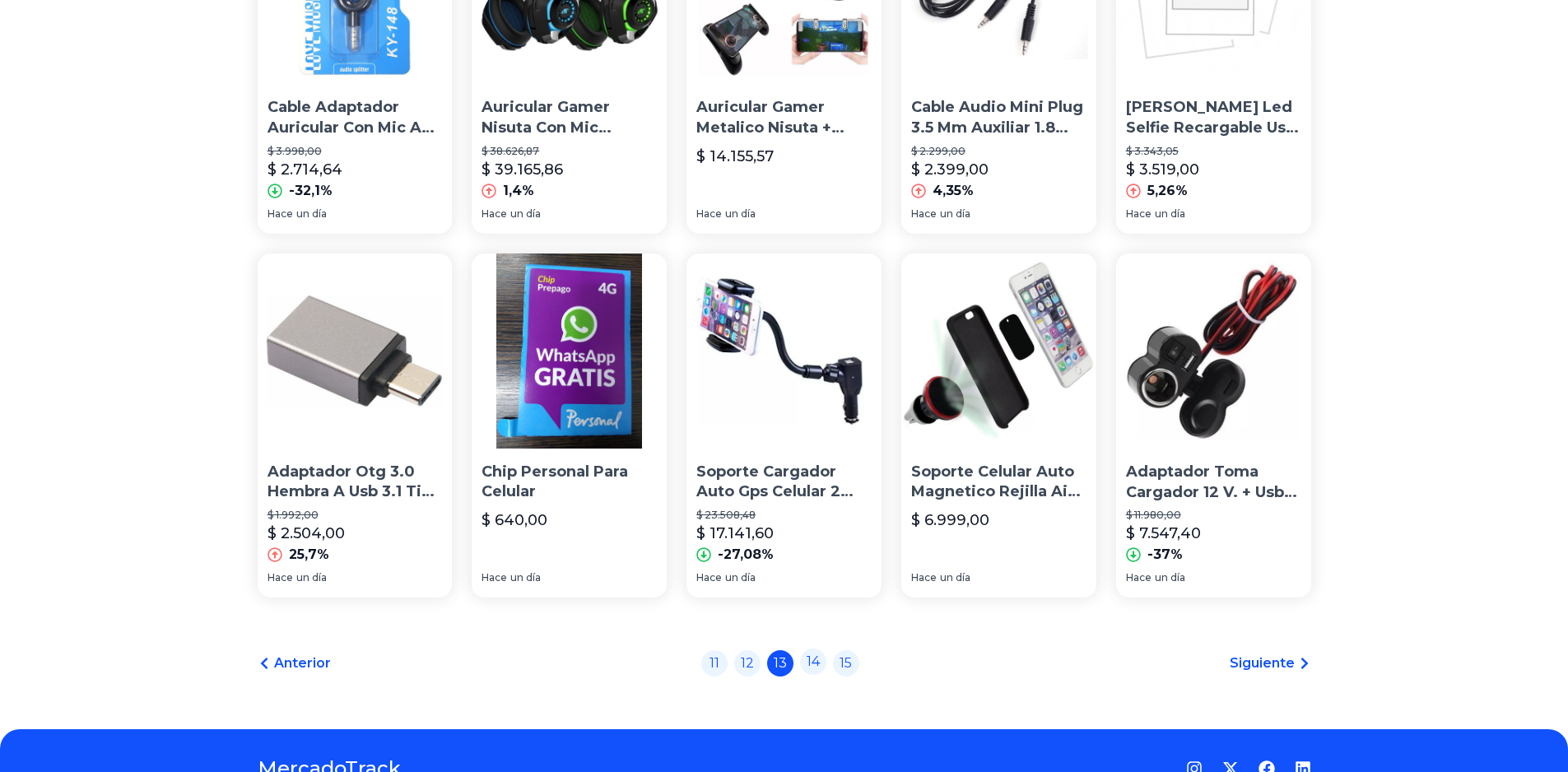
click at [822, 663] on link "14" at bounding box center [813, 662] width 27 height 27
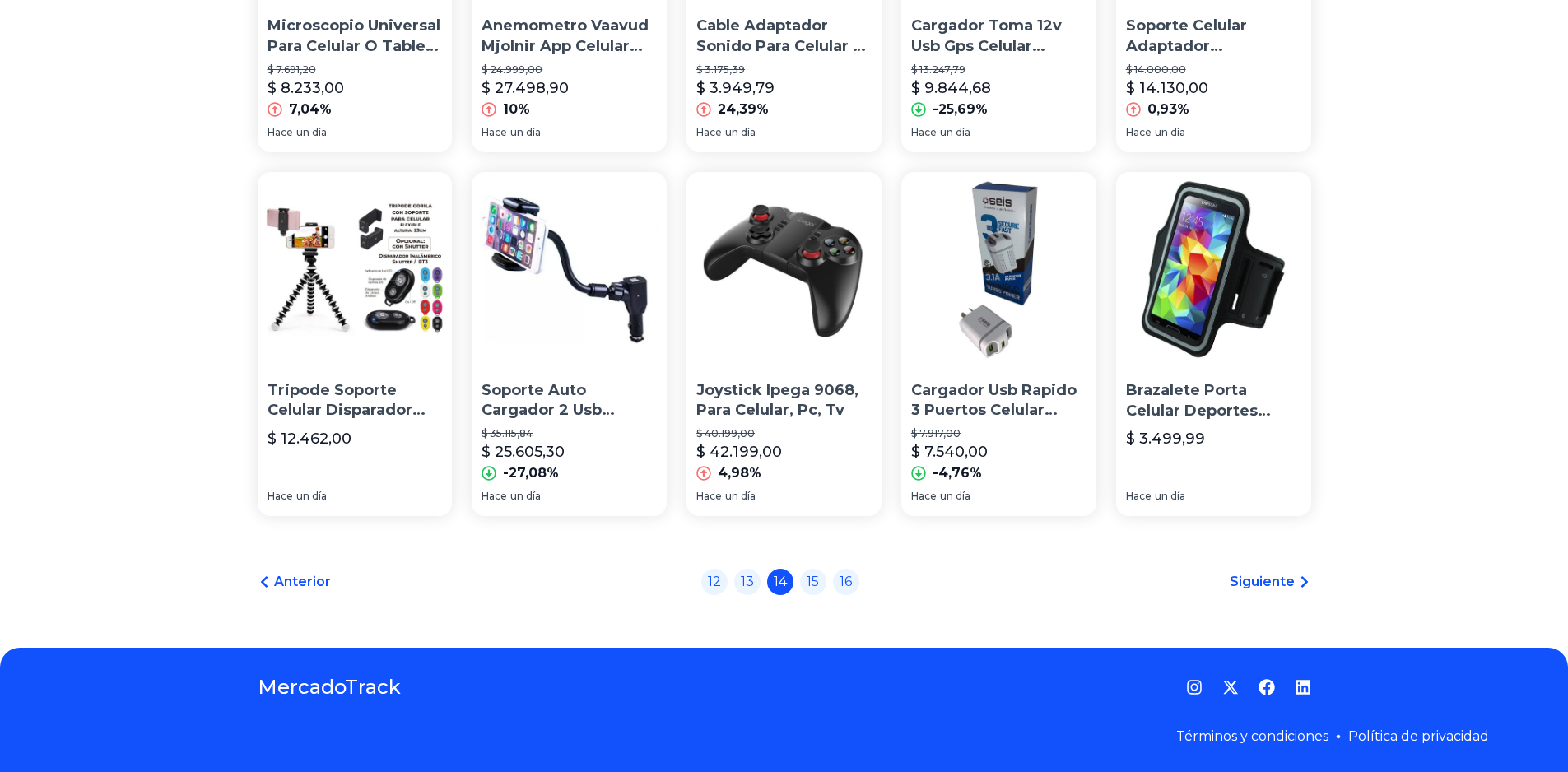
scroll to position [1093, 0]
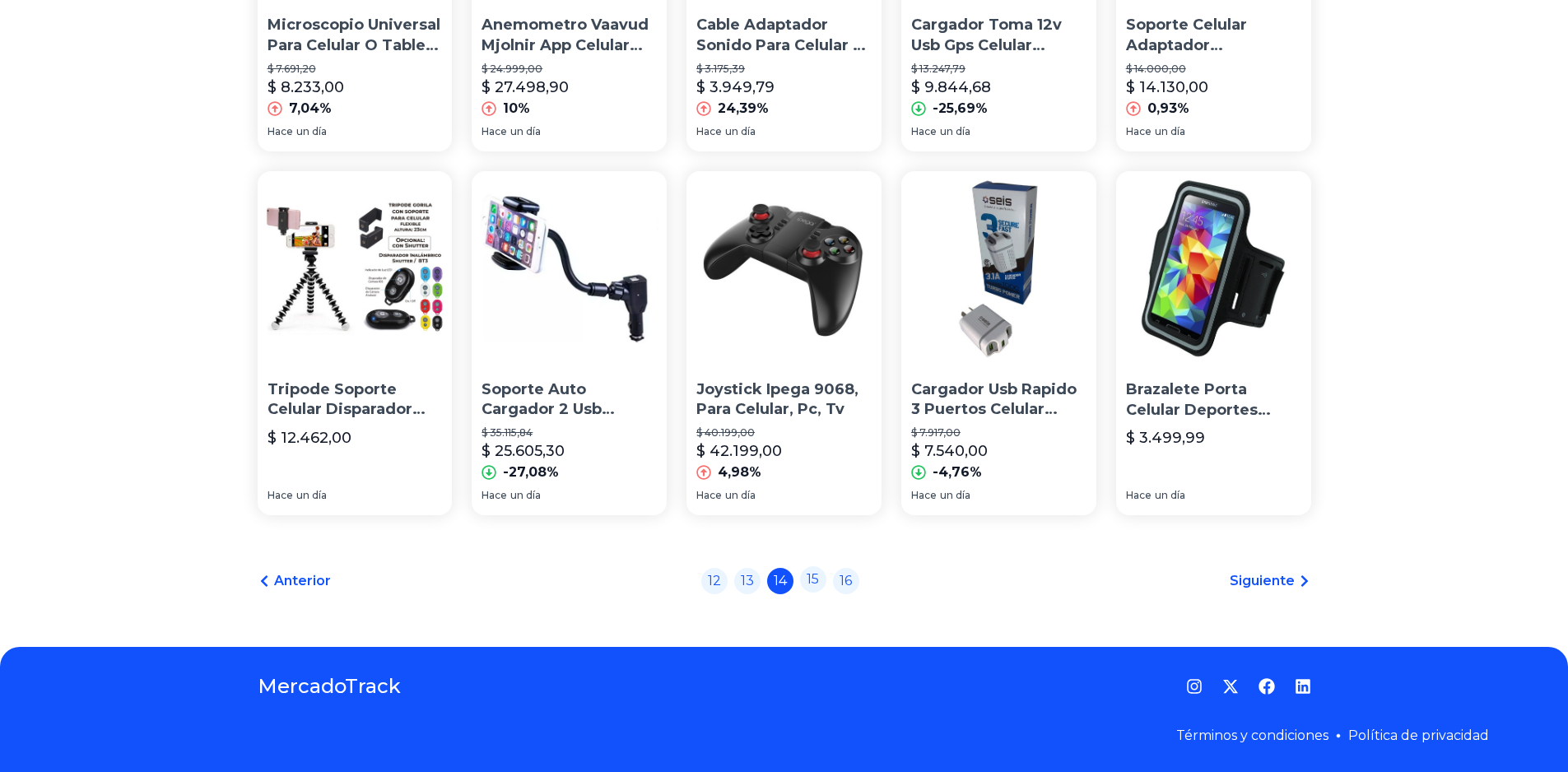
click at [818, 580] on link "15" at bounding box center [813, 579] width 27 height 27
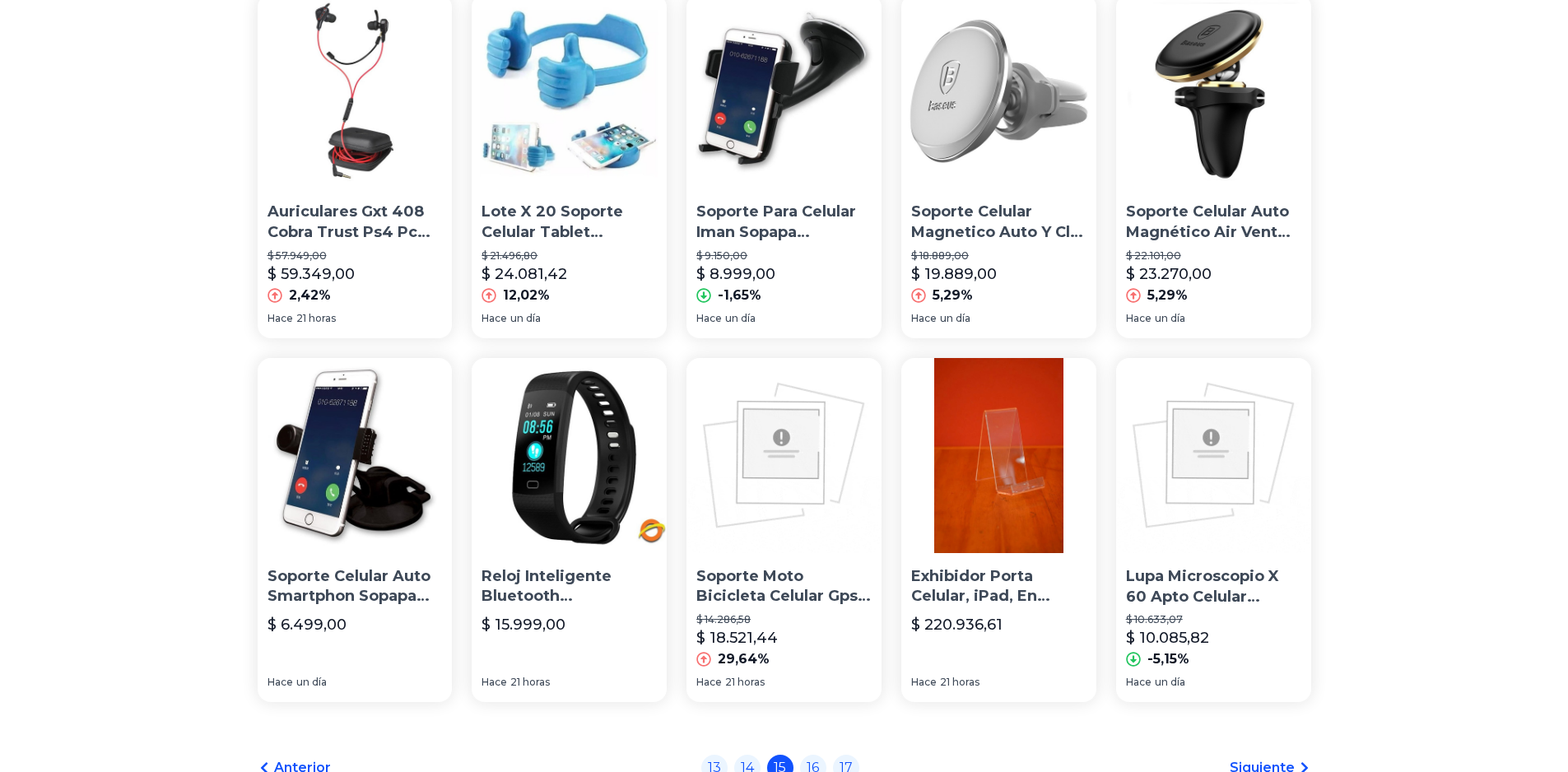
scroll to position [1093, 0]
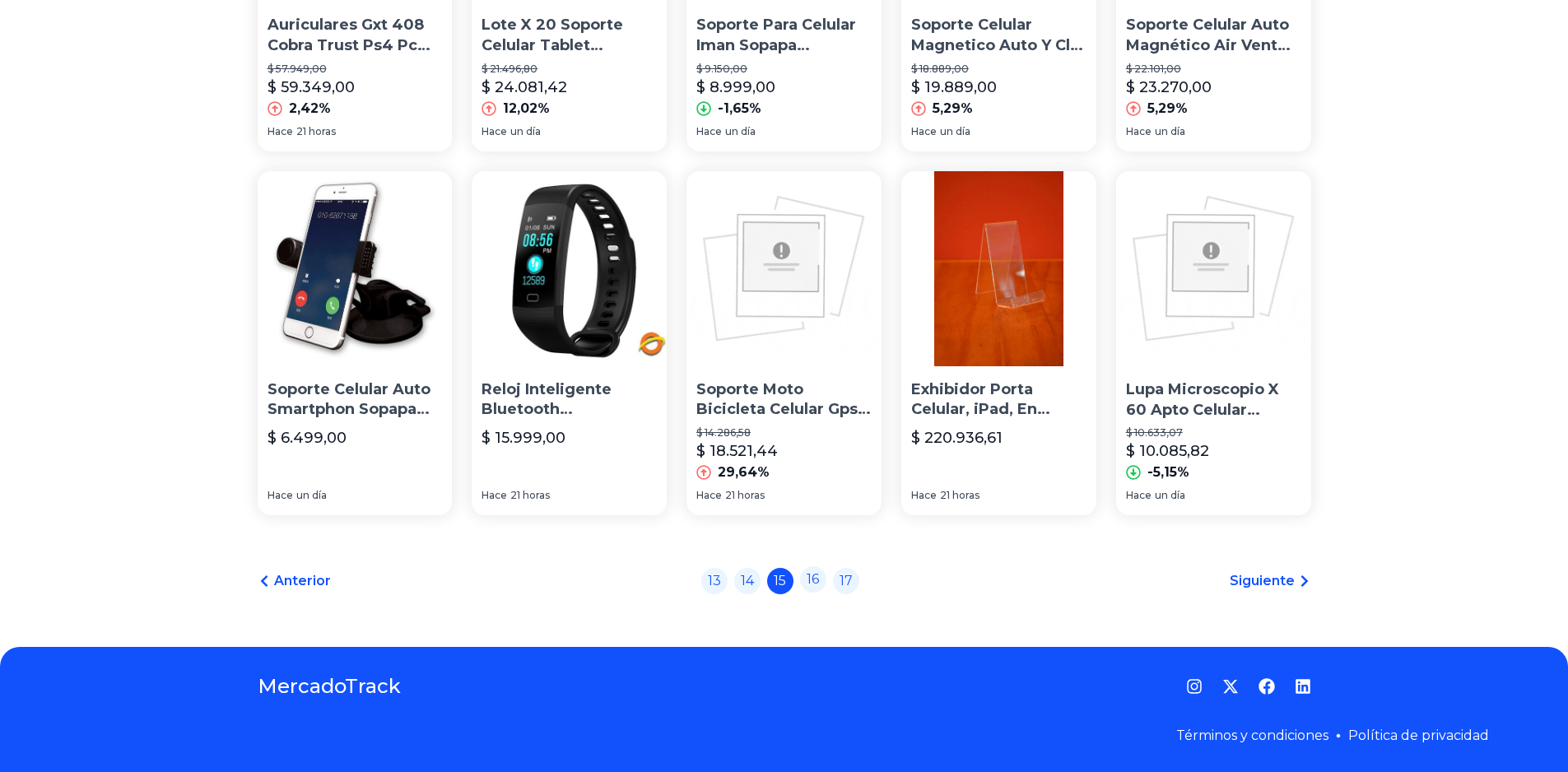
click at [818, 580] on link "16" at bounding box center [813, 579] width 27 height 27
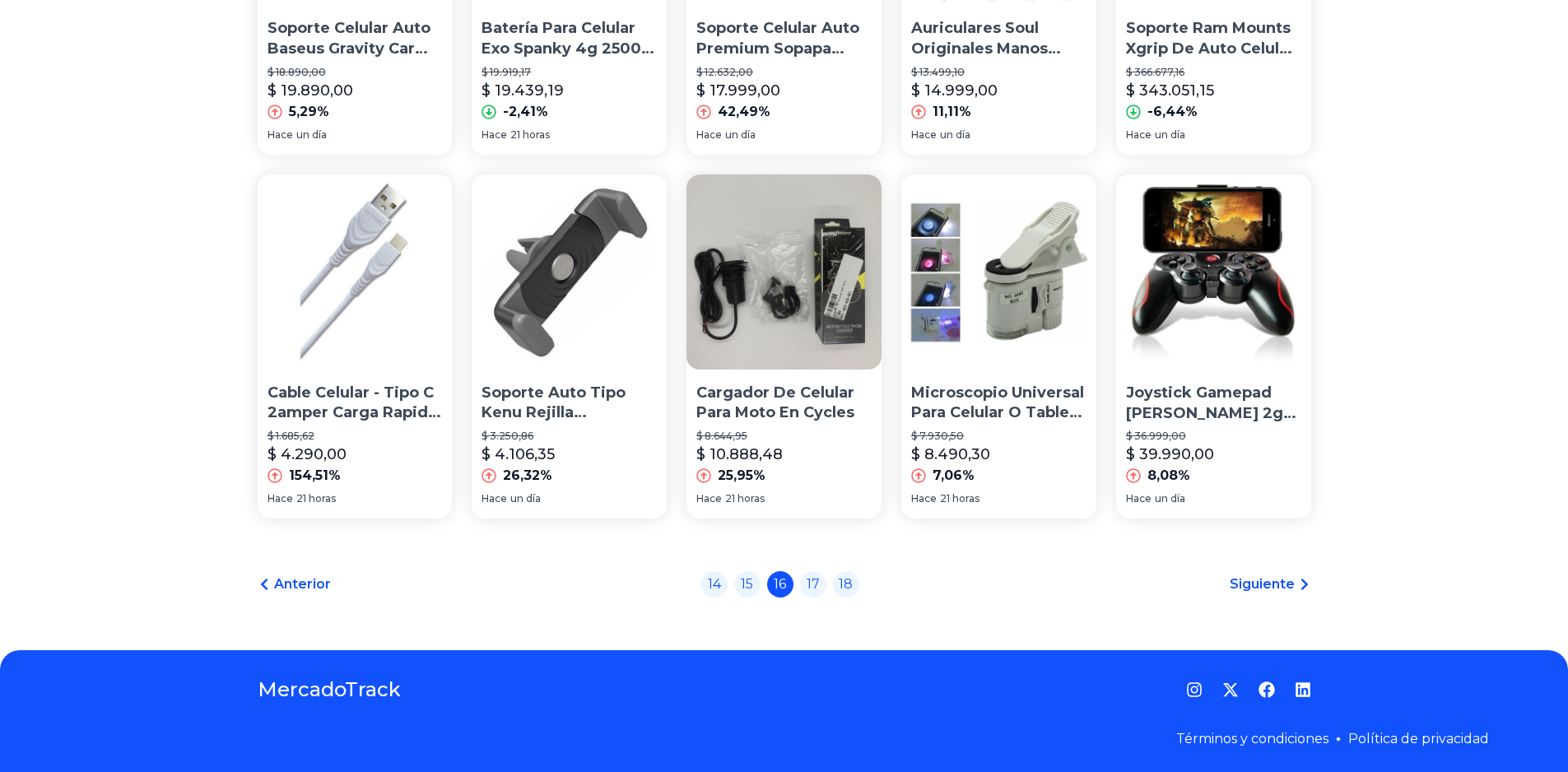
scroll to position [1093, 0]
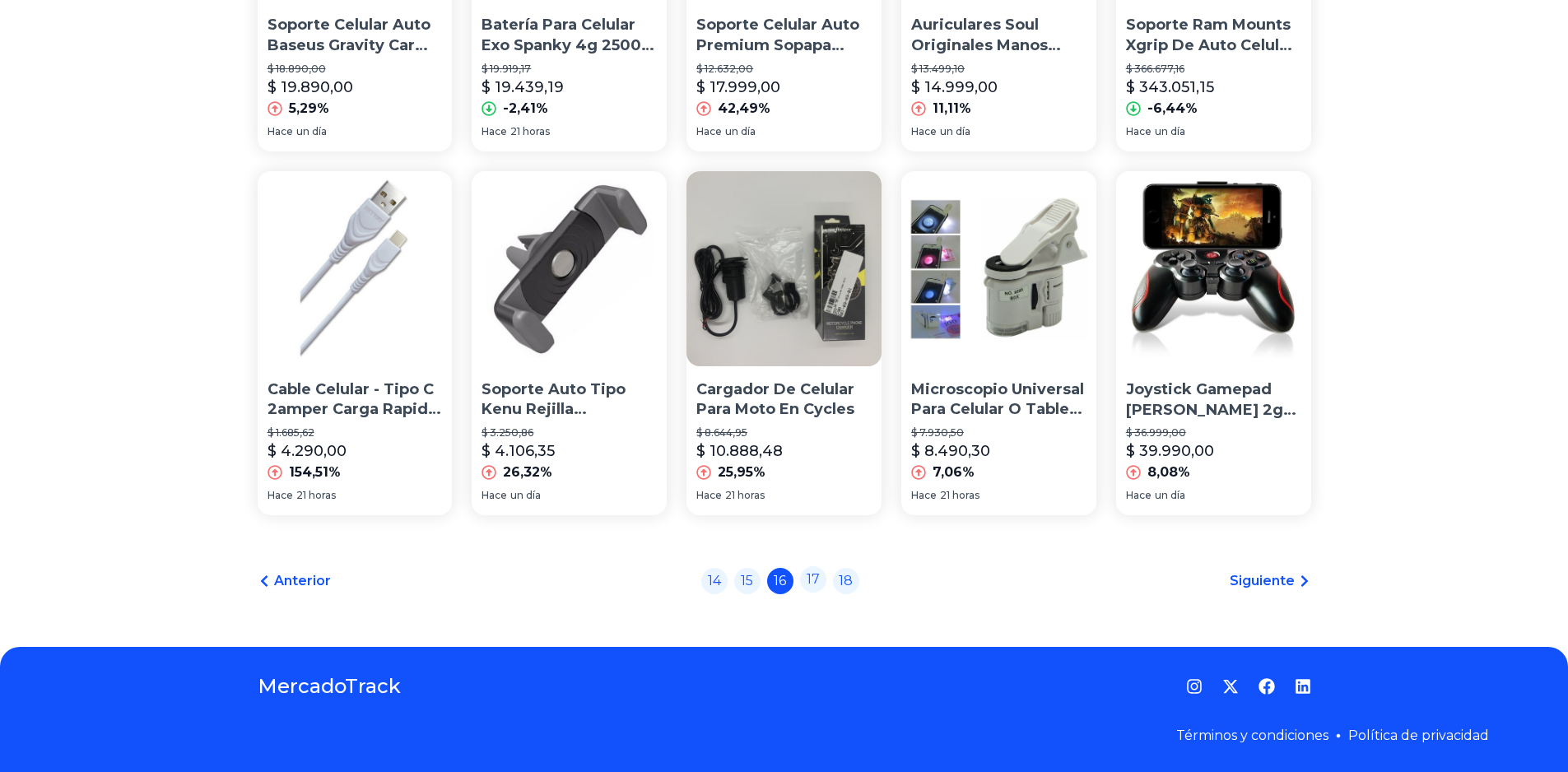
click at [825, 581] on link "17" at bounding box center [813, 579] width 27 height 27
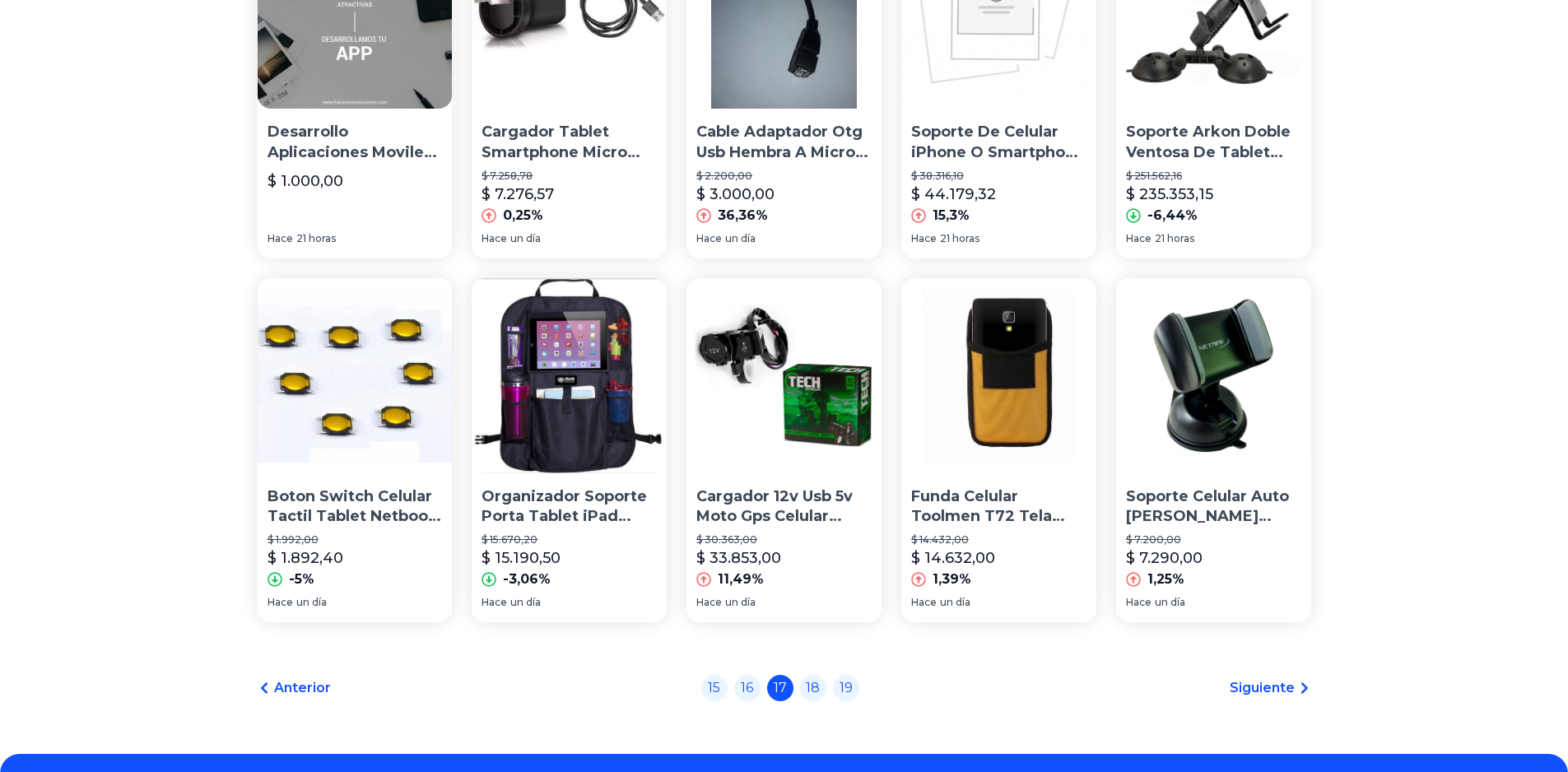
scroll to position [987, 0]
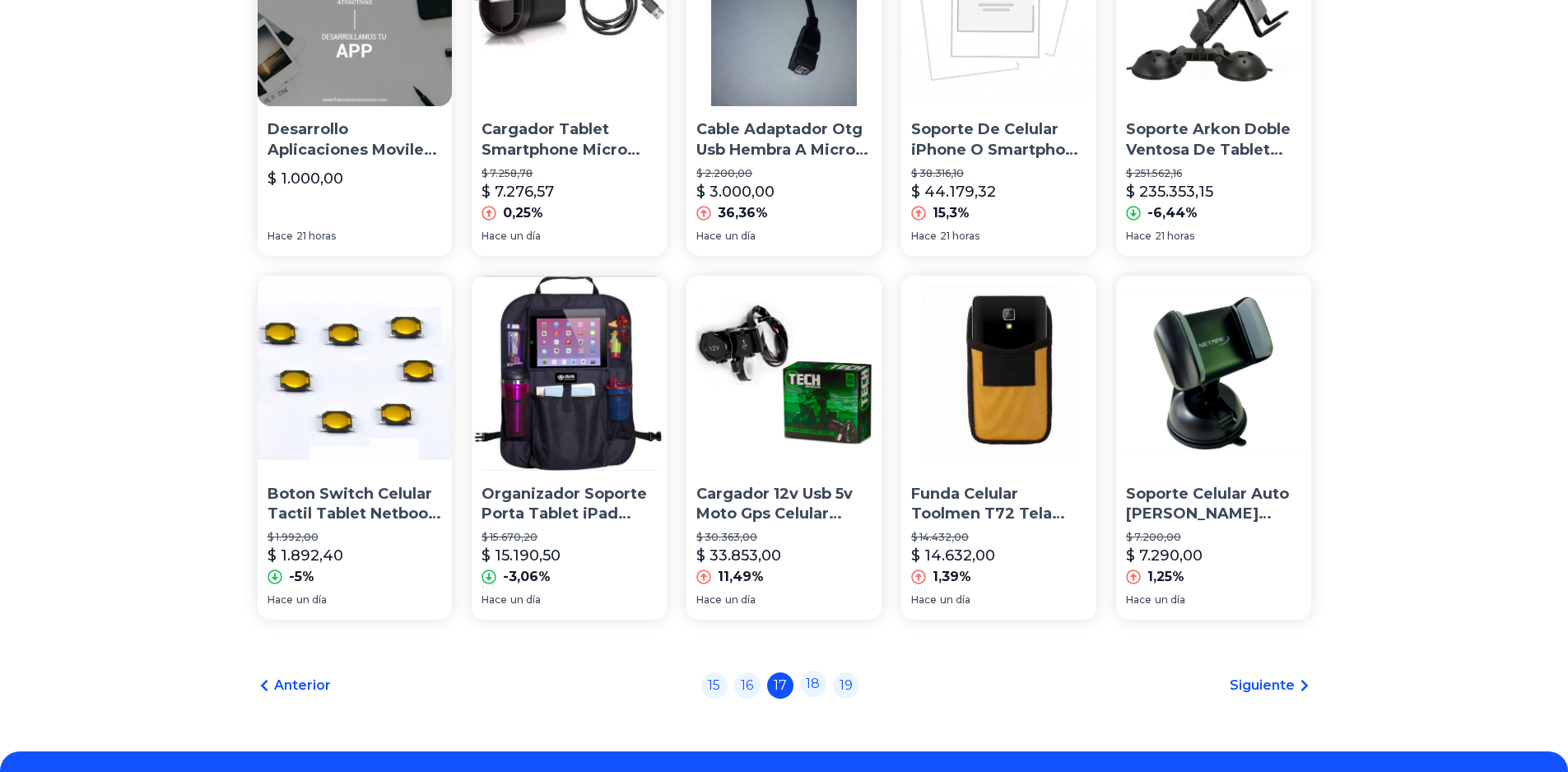
click at [824, 686] on link "18" at bounding box center [813, 684] width 27 height 27
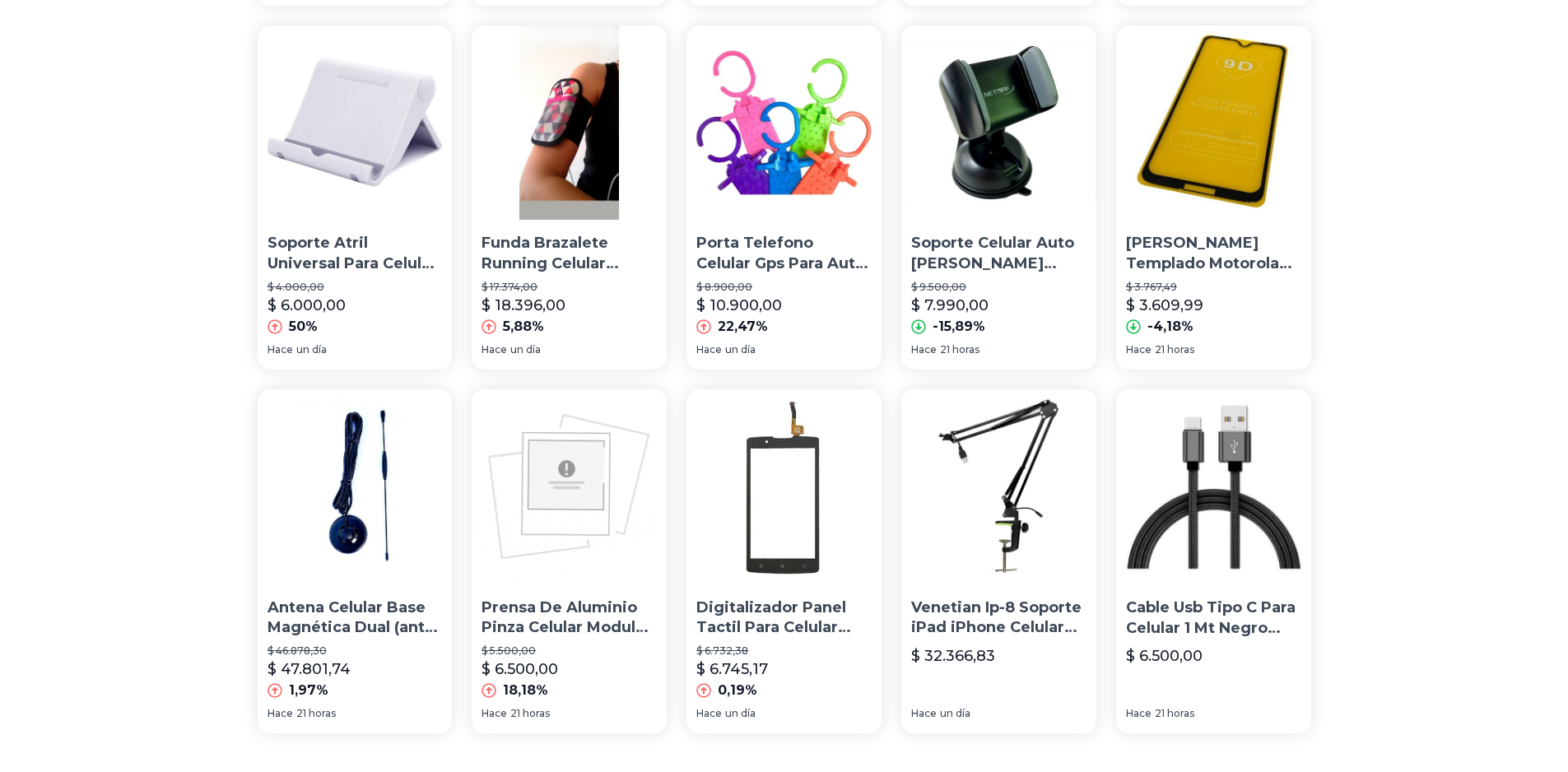
scroll to position [1093, 0]
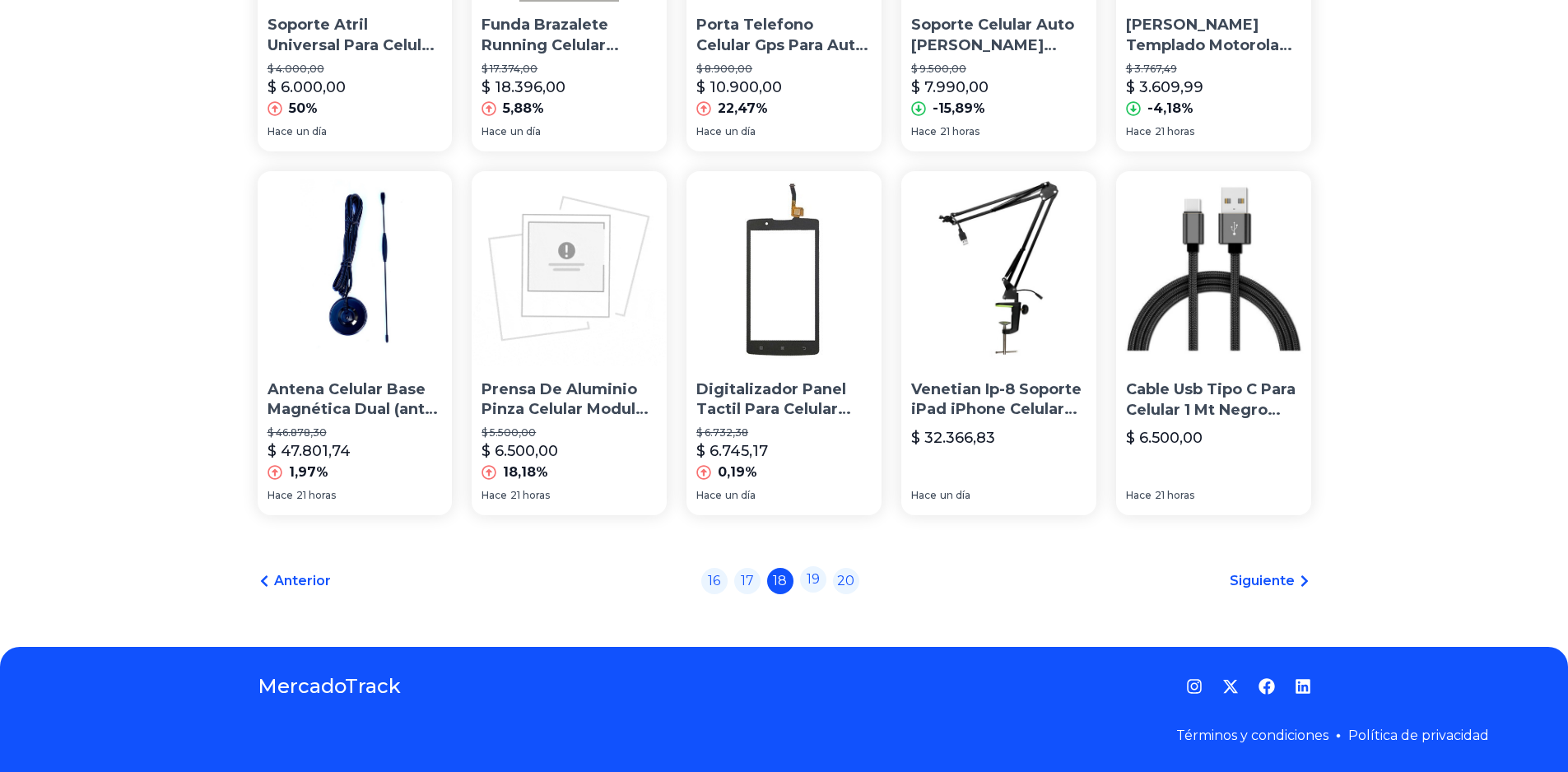
click at [818, 582] on link "19" at bounding box center [813, 579] width 27 height 27
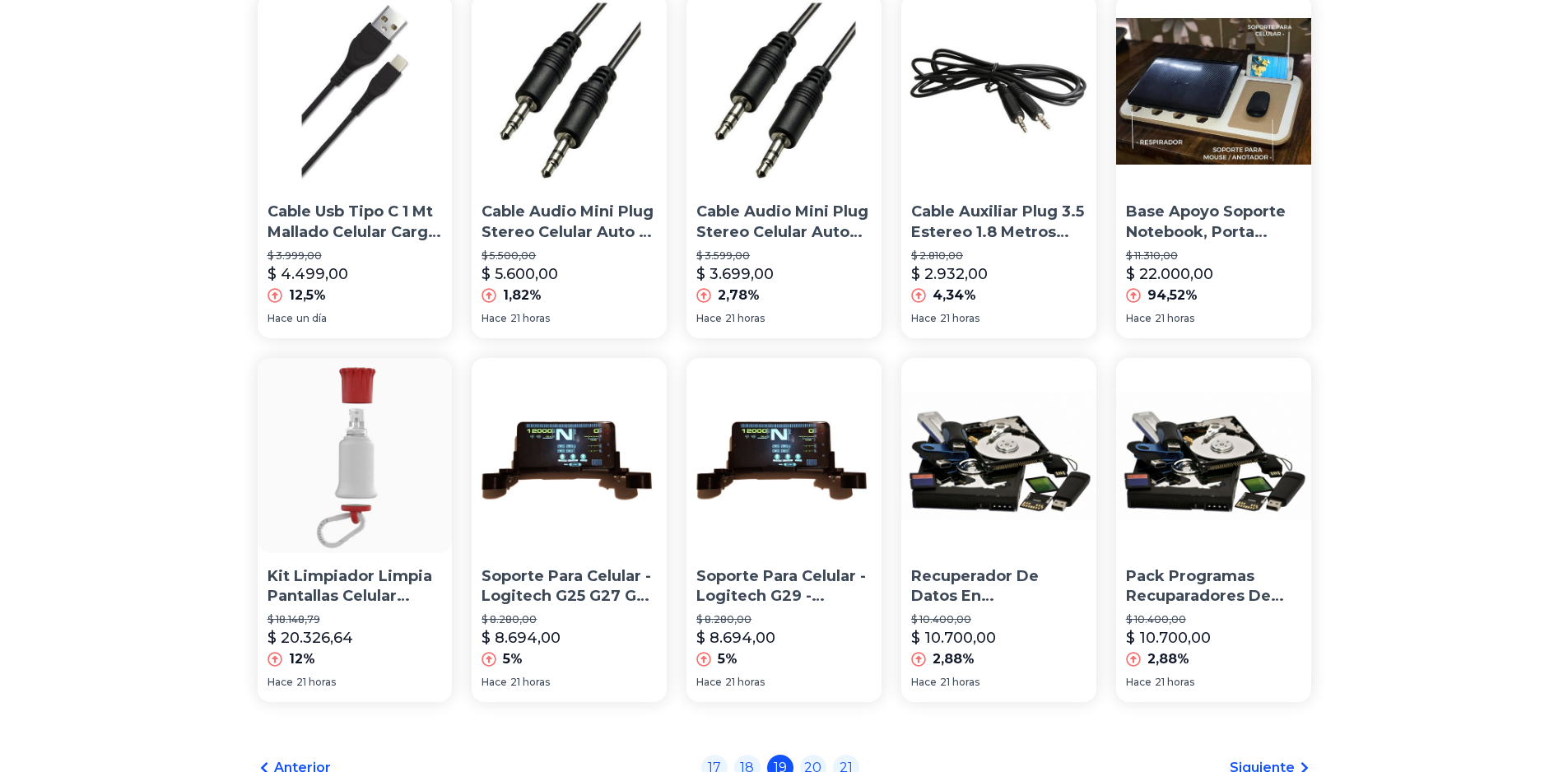
scroll to position [1093, 0]
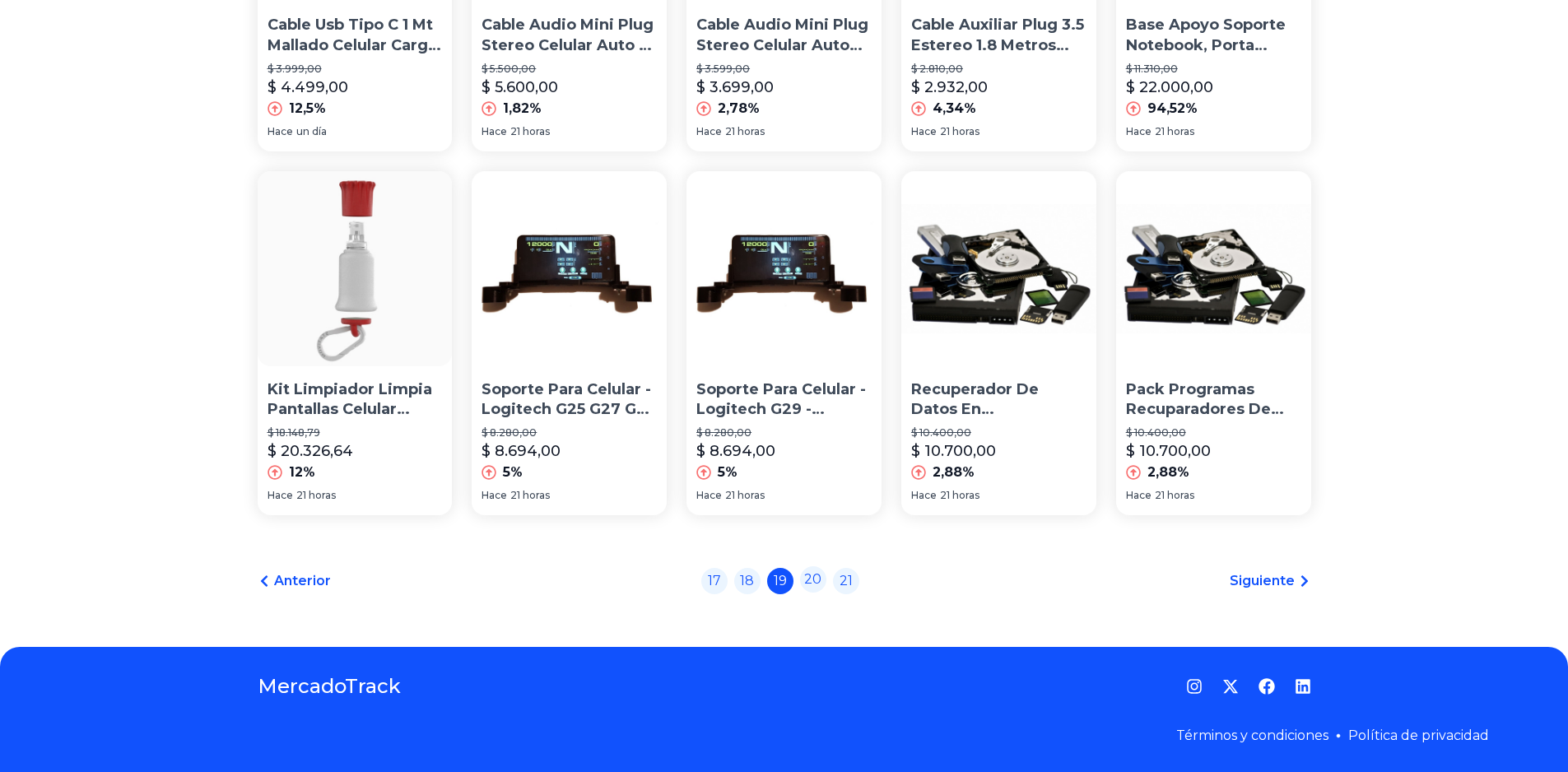
click at [826, 585] on link "20" at bounding box center [813, 579] width 27 height 27
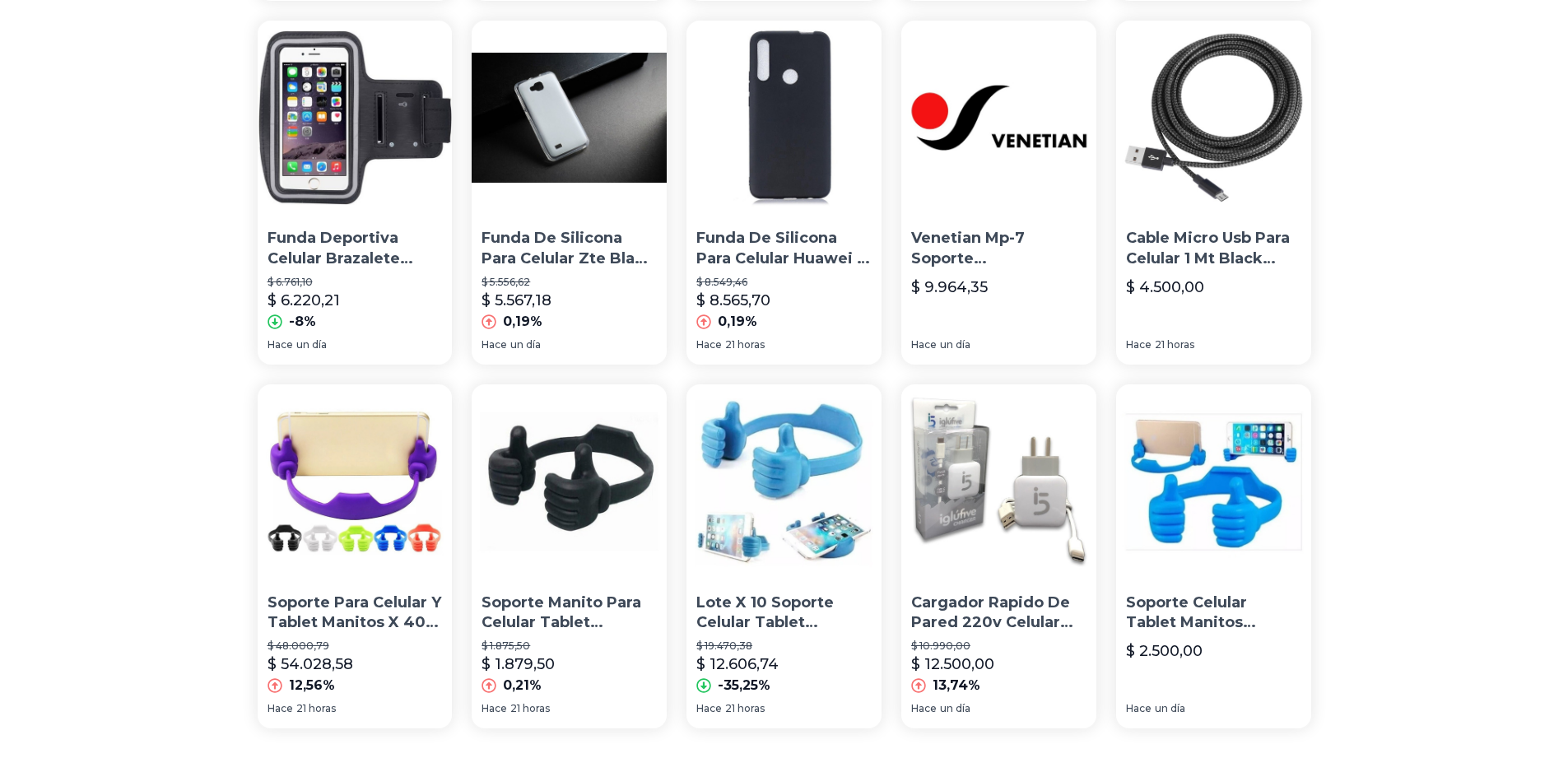
scroll to position [1093, 0]
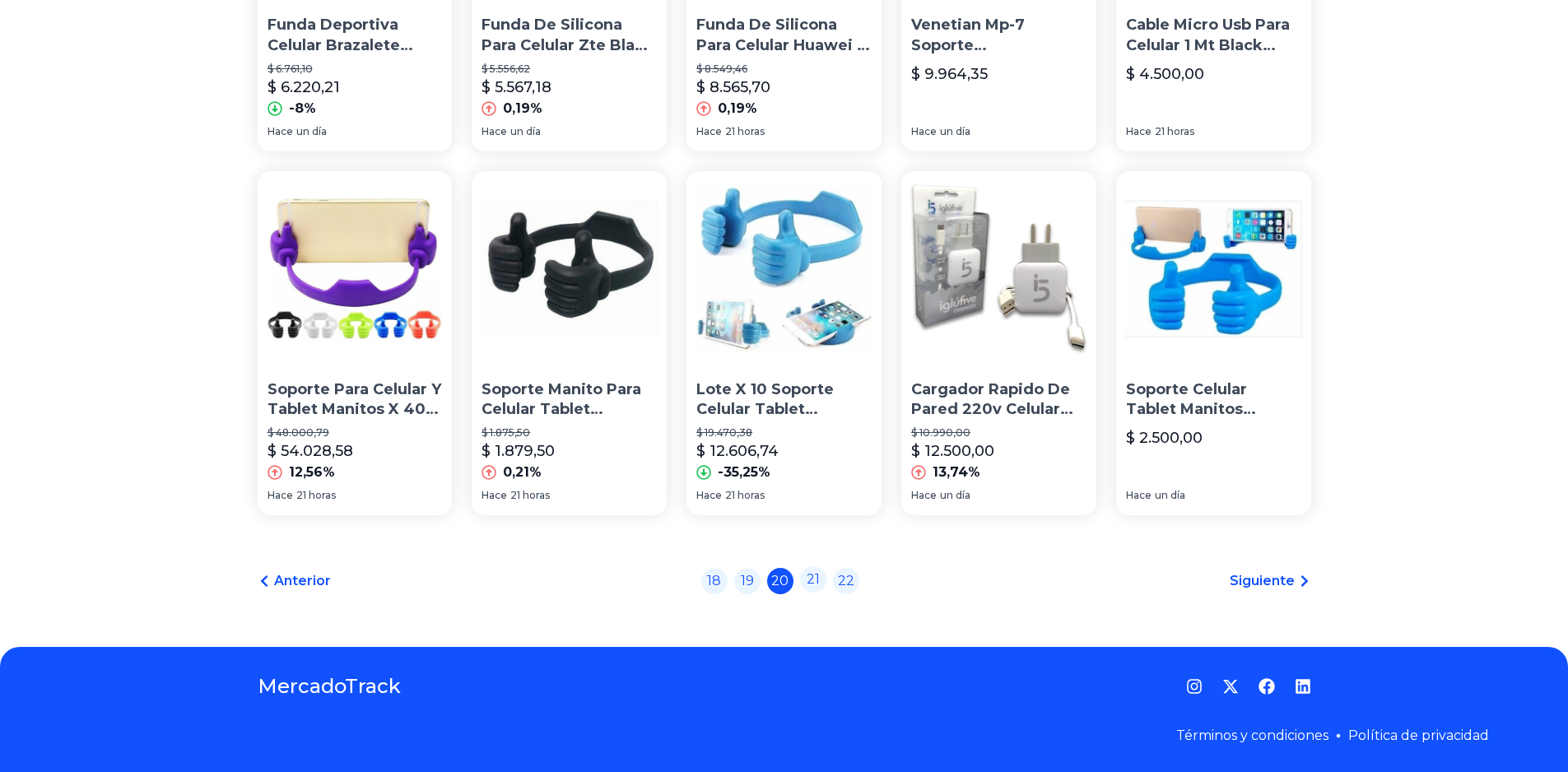
click at [815, 584] on link "21" at bounding box center [813, 579] width 27 height 27
